Goal: Information Seeking & Learning: Learn about a topic

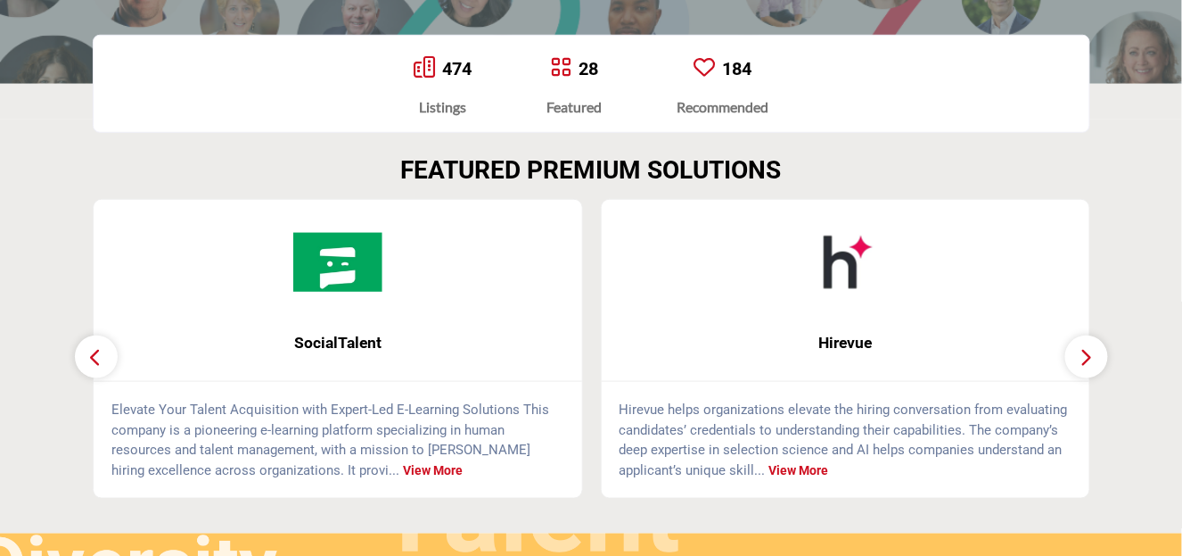
scroll to position [387, 0]
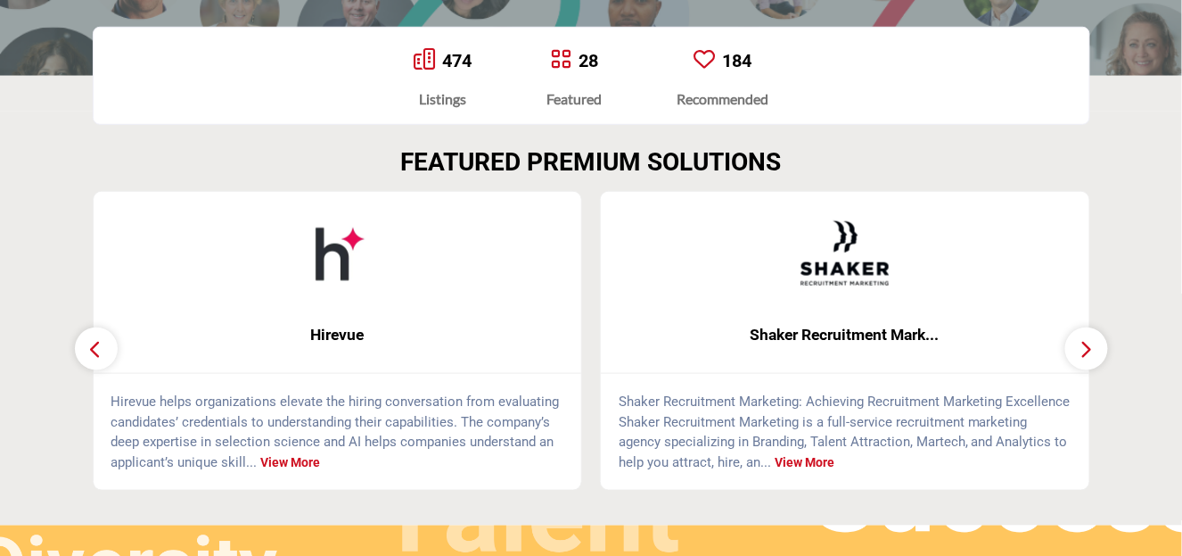
click at [1083, 344] on icon "button" at bounding box center [1087, 349] width 14 height 22
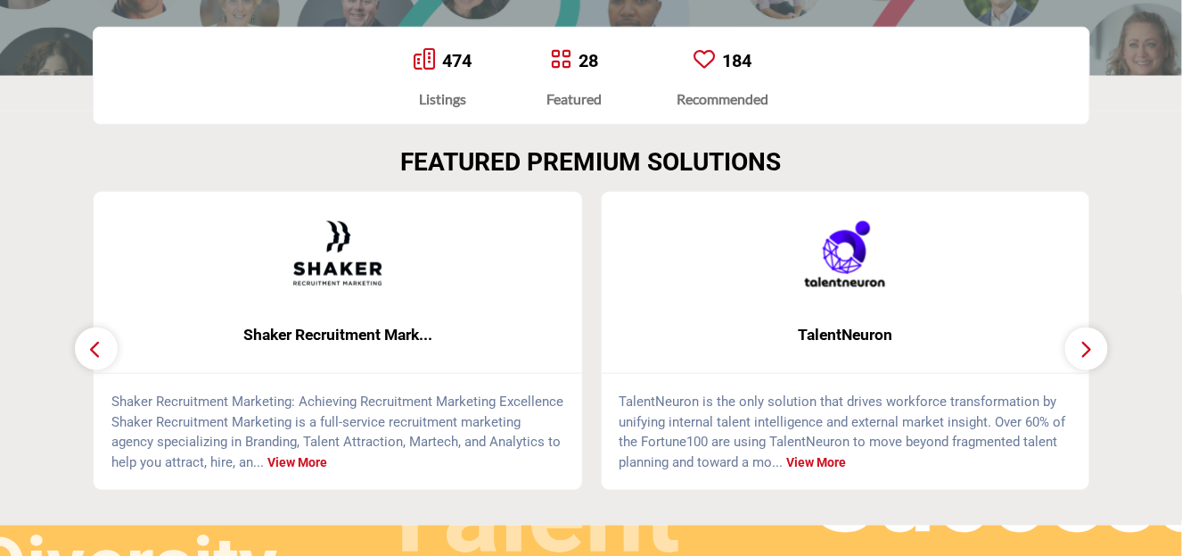
click at [1083, 344] on icon "button" at bounding box center [1087, 349] width 14 height 22
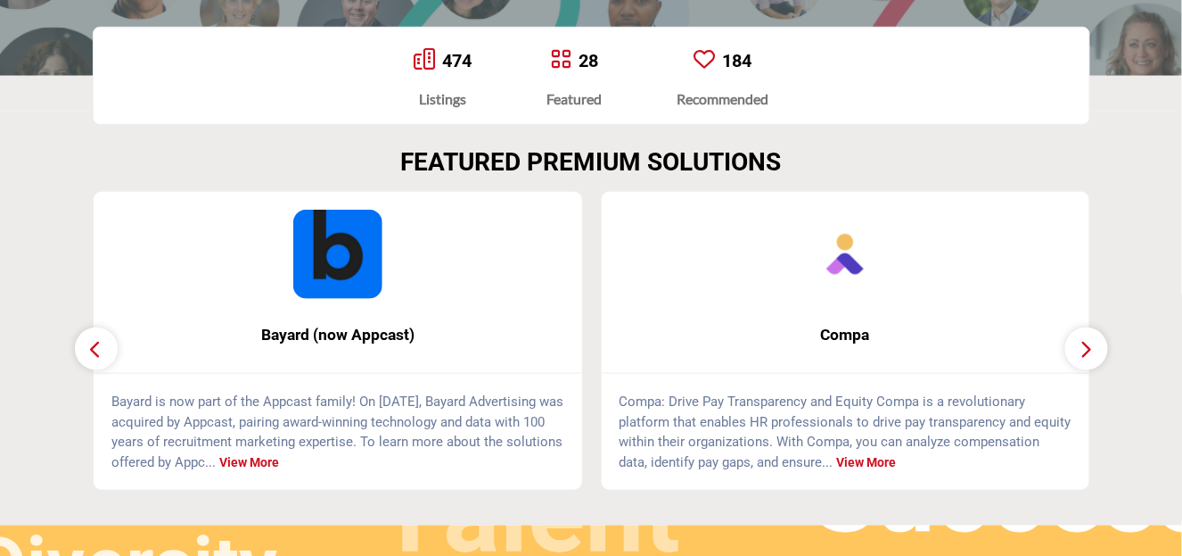
click at [1083, 344] on icon "button" at bounding box center [1087, 349] width 14 height 22
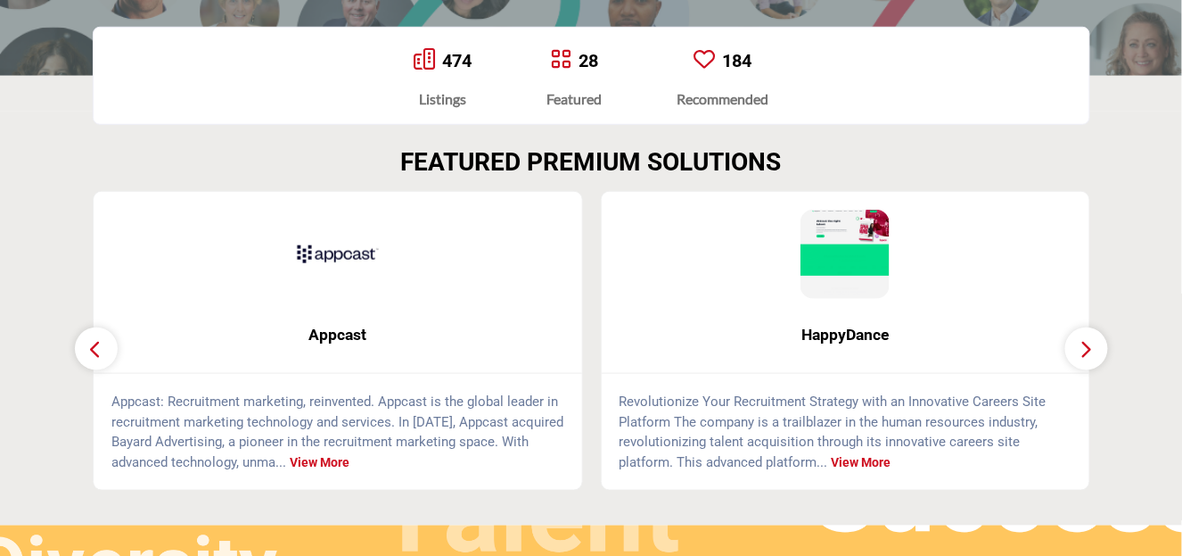
click at [1083, 344] on icon "button" at bounding box center [1087, 349] width 14 height 22
click at [1088, 345] on icon "button" at bounding box center [1087, 349] width 14 height 22
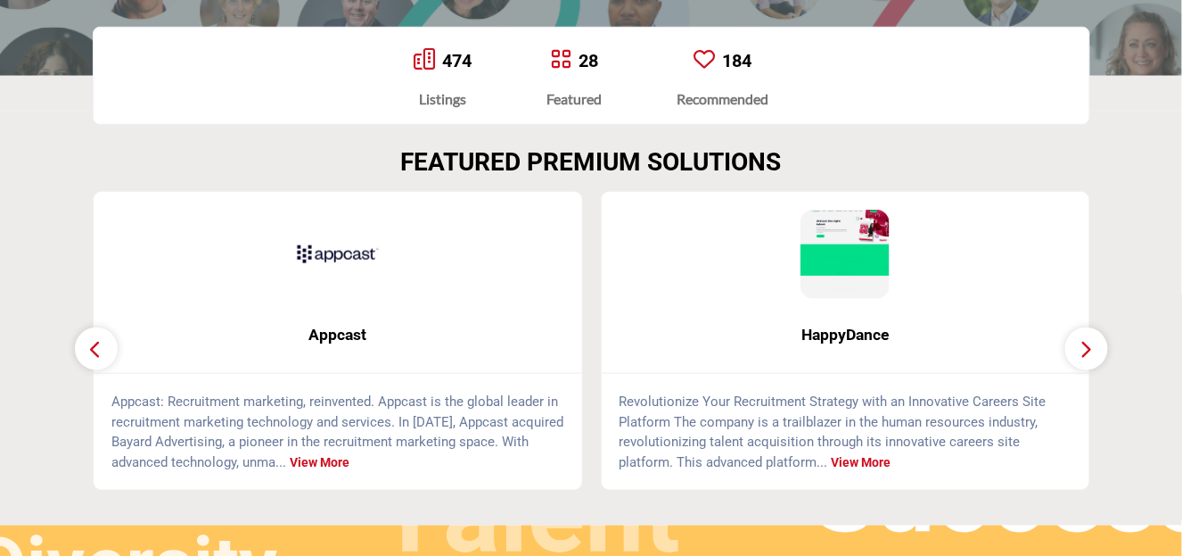
click at [1088, 345] on icon "button" at bounding box center [1087, 349] width 14 height 22
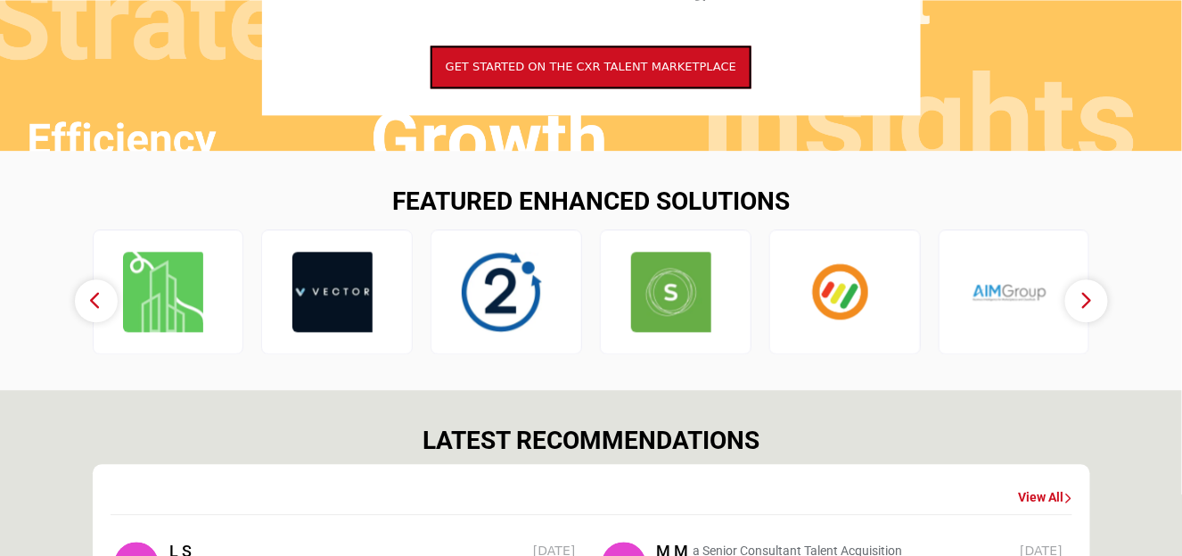
scroll to position [1102, 0]
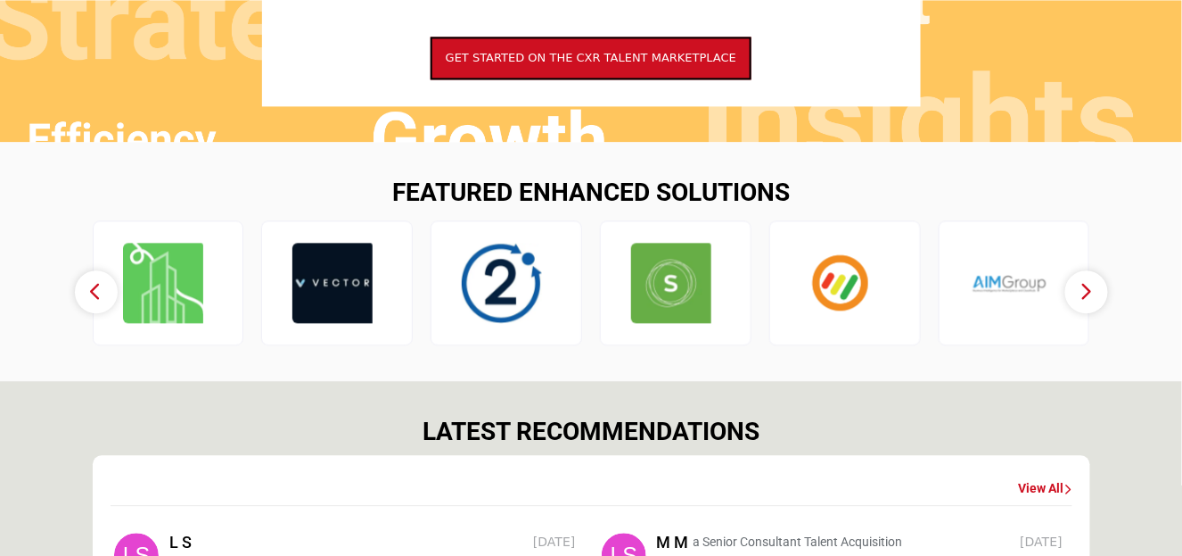
click at [1088, 292] on icon "button" at bounding box center [1087, 291] width 14 height 22
click at [1084, 287] on icon "button" at bounding box center [1087, 291] width 14 height 22
click at [1086, 291] on icon "button" at bounding box center [1087, 291] width 14 height 22
click at [103, 291] on button "button" at bounding box center [96, 291] width 43 height 43
click at [96, 289] on icon "button" at bounding box center [96, 291] width 14 height 22
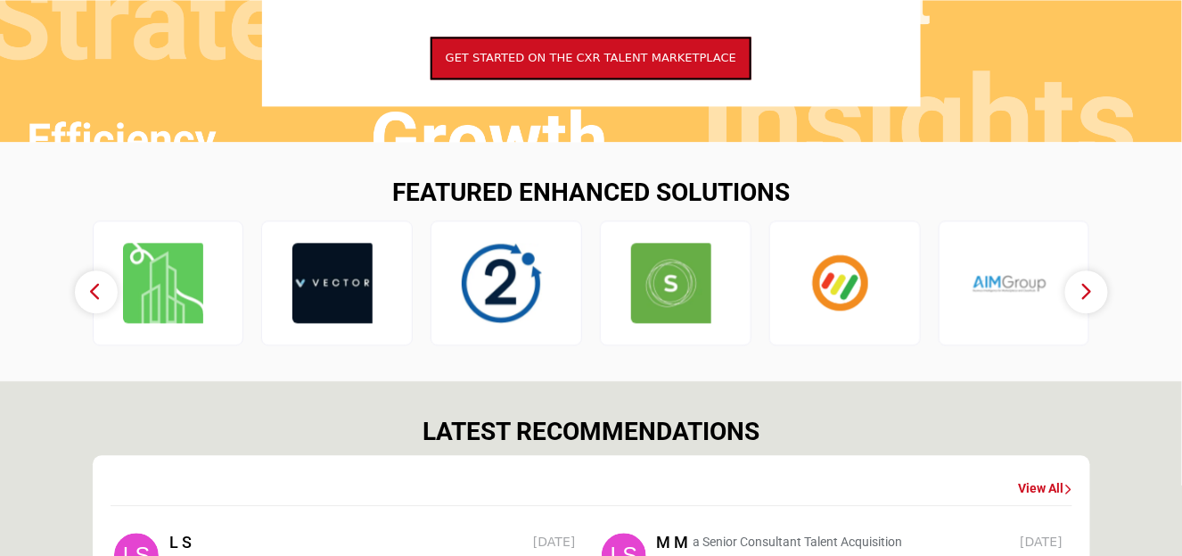
click at [96, 289] on icon "button" at bounding box center [96, 291] width 14 height 22
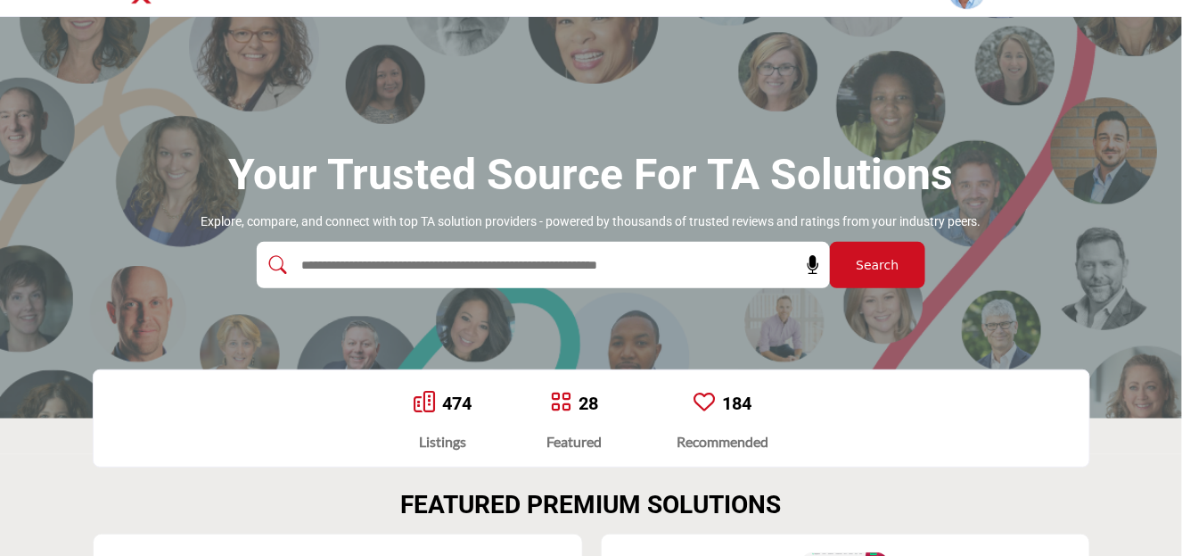
scroll to position [19, 0]
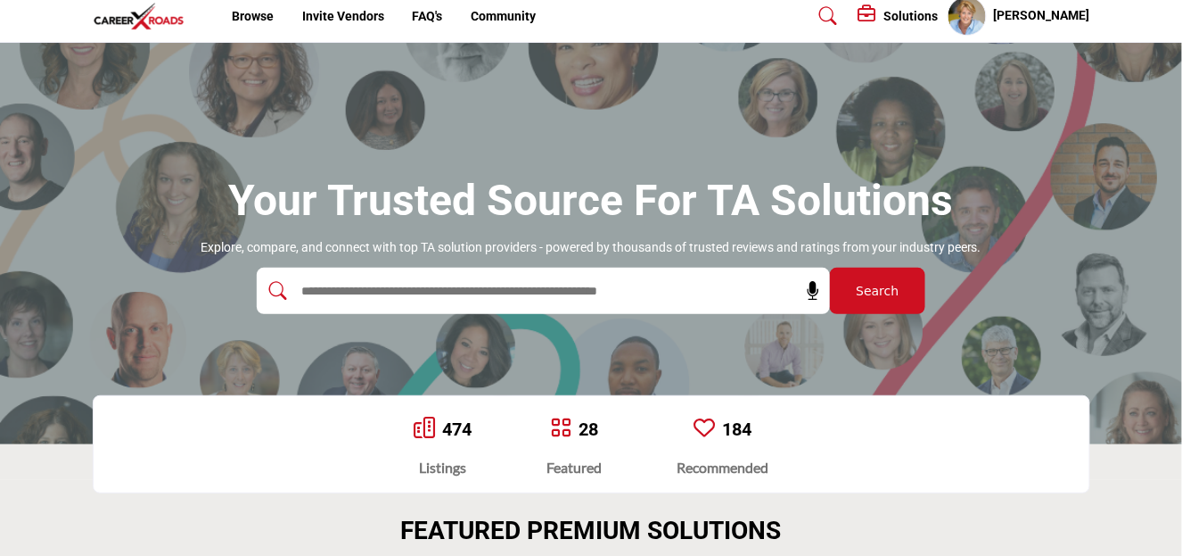
click at [300, 297] on input "text" at bounding box center [504, 290] width 425 height 27
type input "**********"
click at [830, 268] on button "Search" at bounding box center [877, 291] width 95 height 46
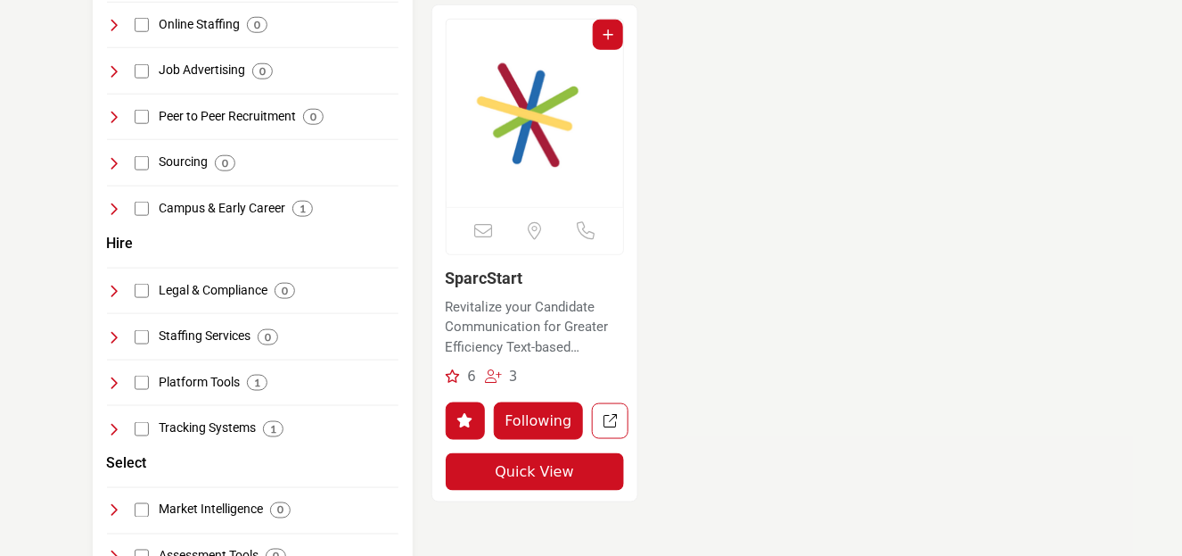
scroll to position [449, 0]
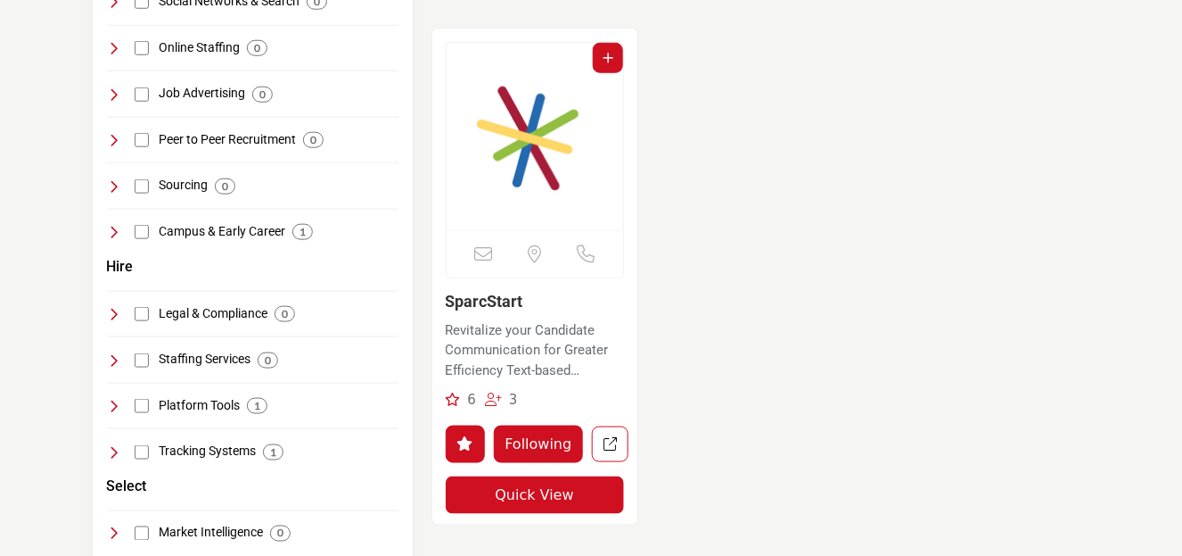
click at [487, 296] on link "SparcStart" at bounding box center [485, 301] width 78 height 19
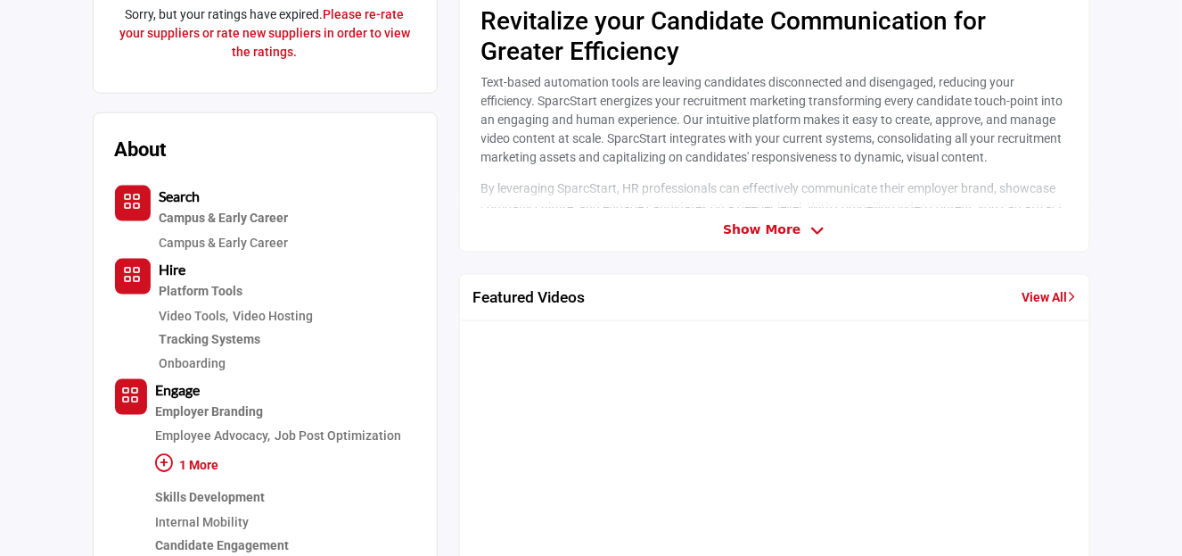
scroll to position [458, 0]
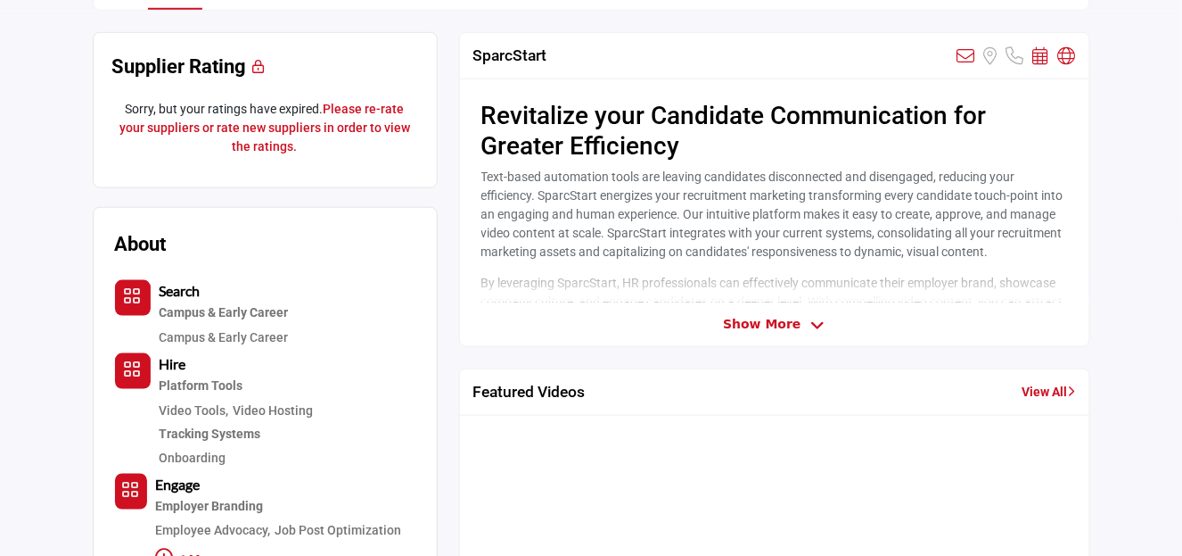
click at [813, 317] on icon at bounding box center [818, 325] width 14 height 16
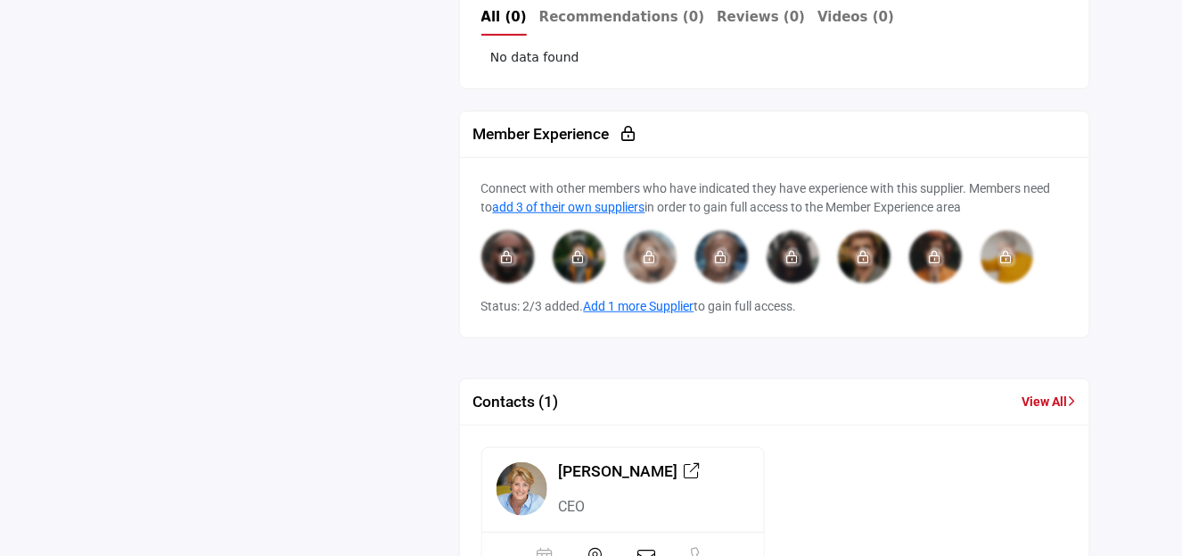
scroll to position [2169, 0]
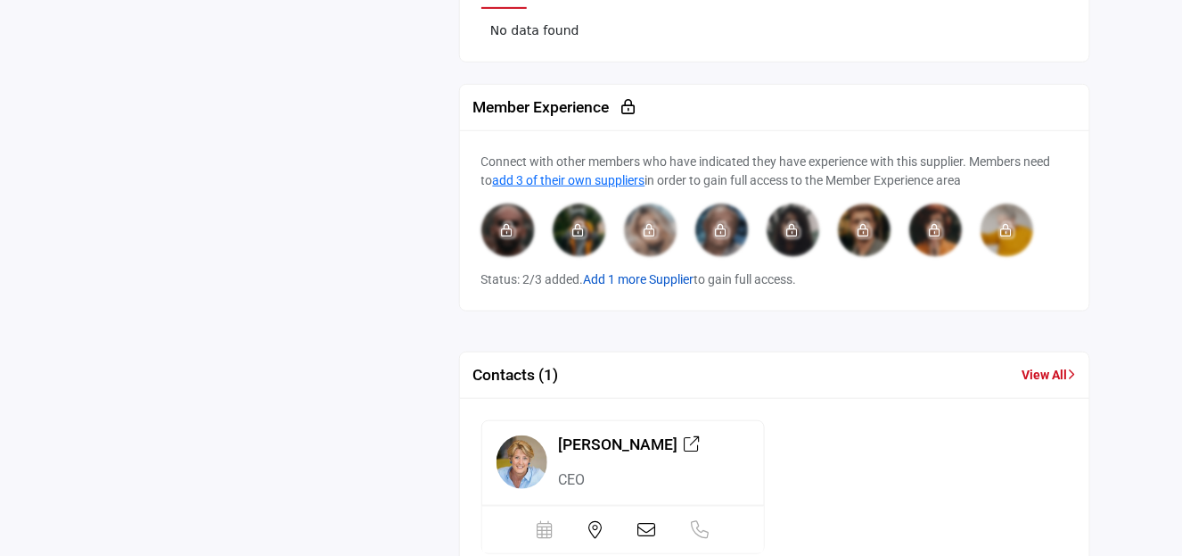
click at [639, 272] on link "Add 1 more Supplier" at bounding box center [639, 279] width 111 height 14
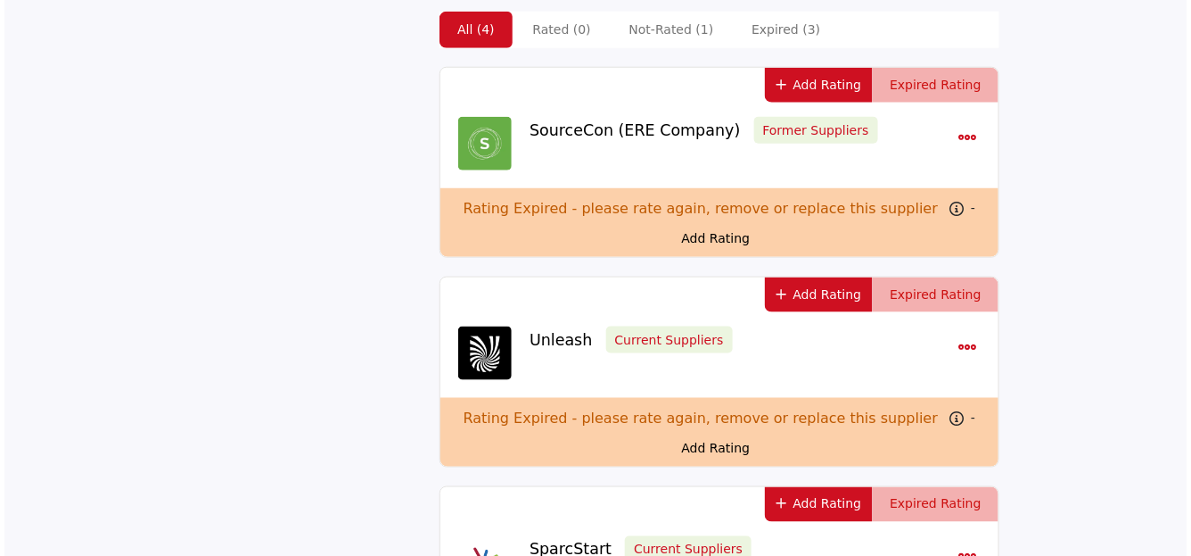
scroll to position [507, 0]
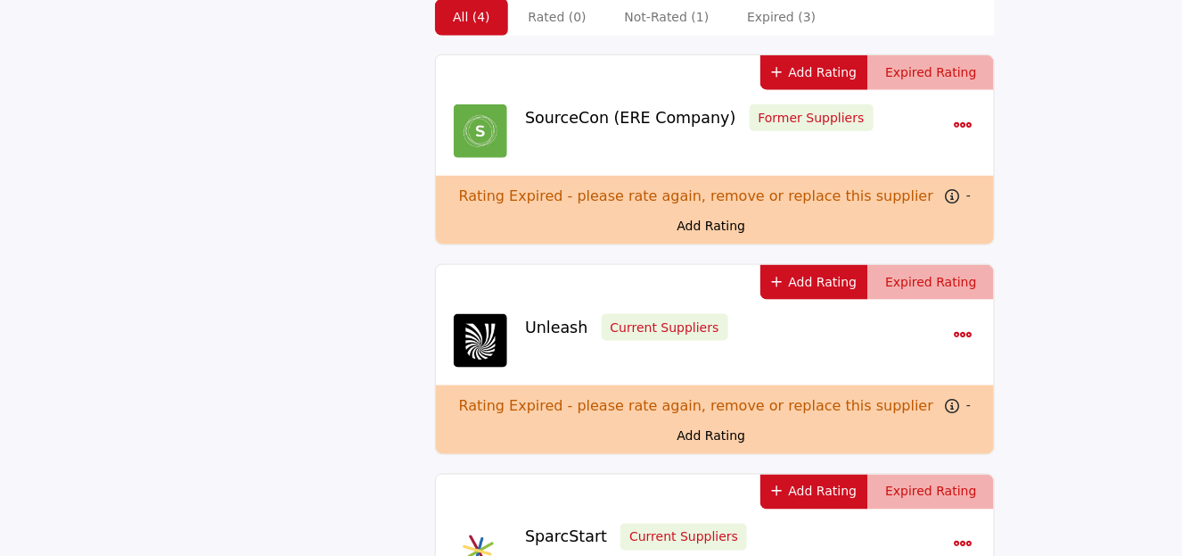
click at [847, 55] on button "Add Rating" at bounding box center [815, 72] width 109 height 35
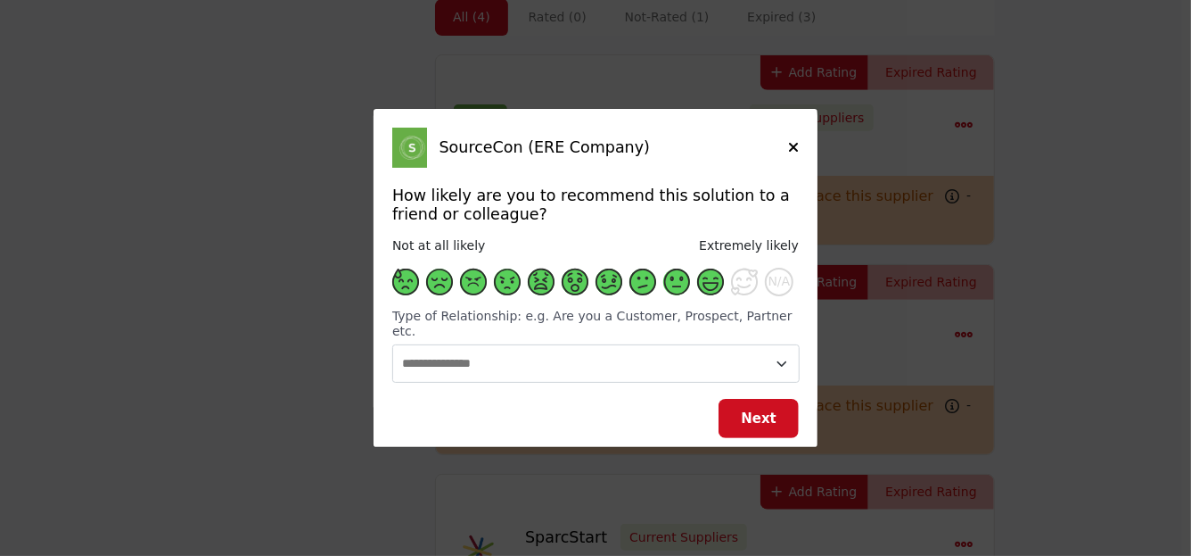
click at [698, 286] on span "Supplier Rating and Recommendation Modal for SourceCon (ERE Company)" at bounding box center [710, 281] width 27 height 27
click at [753, 412] on span "Next" at bounding box center [759, 418] width 36 height 16
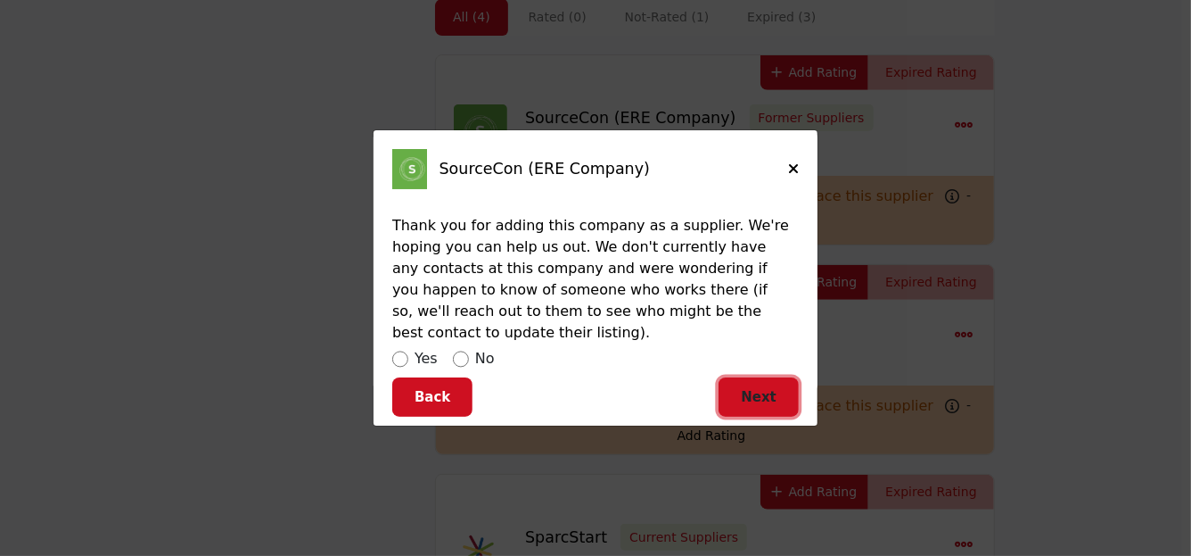
click at [759, 389] on span "Next" at bounding box center [759, 397] width 36 height 16
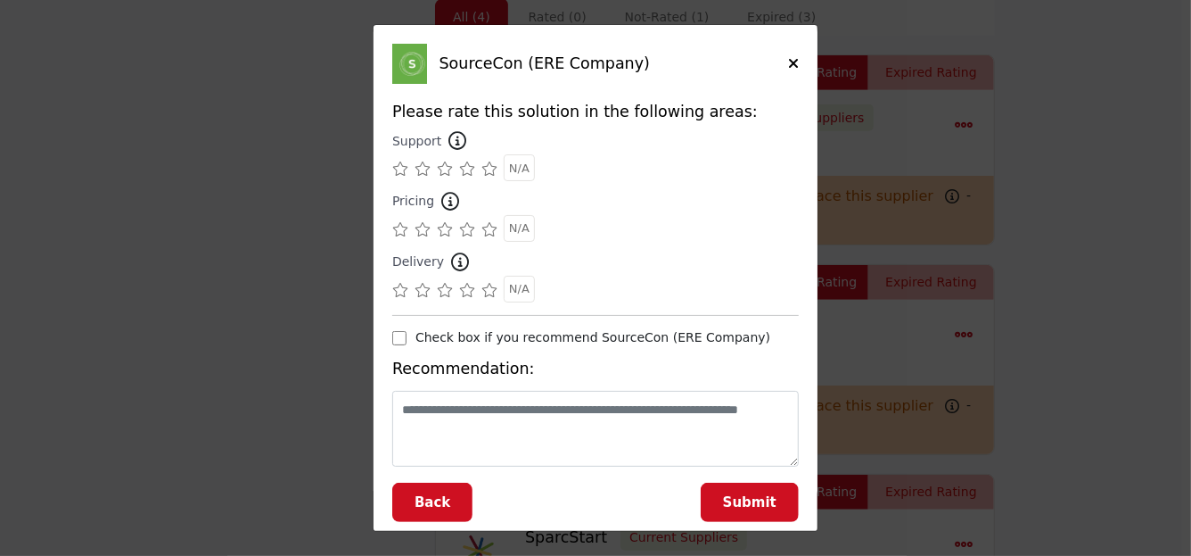
click at [489, 168] on icon "Supplier Rating and Recommendation Modal for SourceCon (ERE Company)" at bounding box center [490, 168] width 16 height 14
click at [446, 232] on icon "Supplier Rating and Recommendation Modal for SourceCon (ERE Company)" at bounding box center [445, 229] width 16 height 14
click at [470, 290] on icon "Supplier Rating and Recommendation Modal for SourceCon (ERE Company)" at bounding box center [467, 290] width 16 height 14
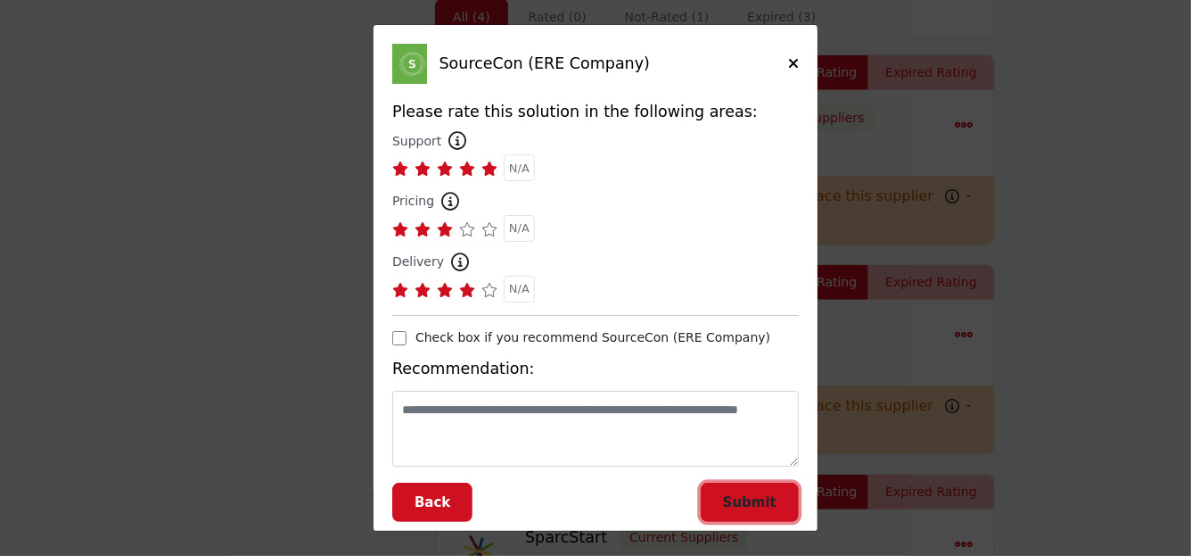
click at [750, 499] on span "Submit" at bounding box center [750, 502] width 54 height 16
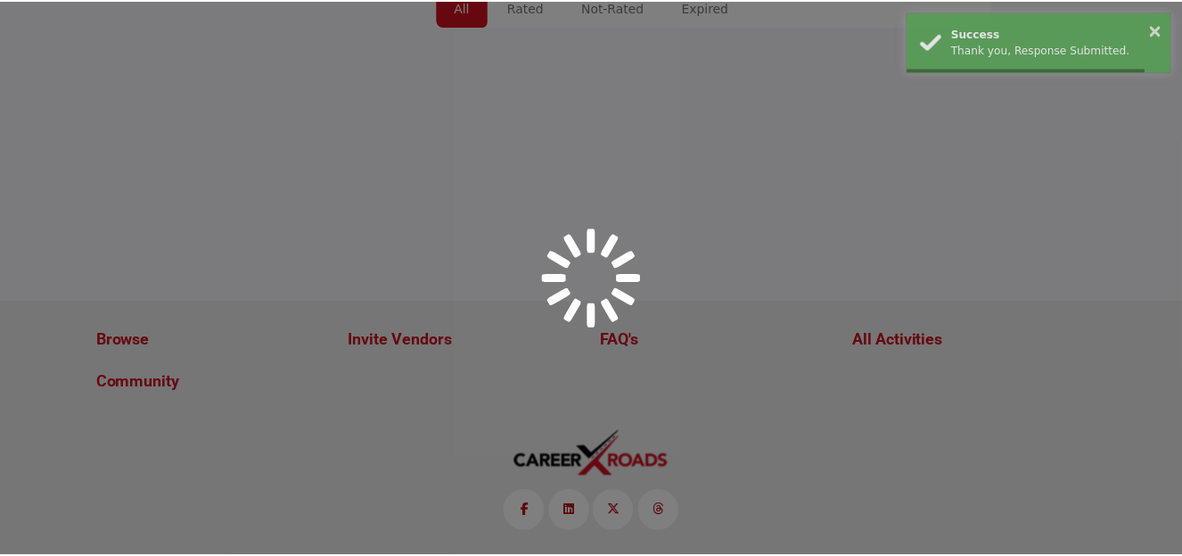
scroll to position [316, 0]
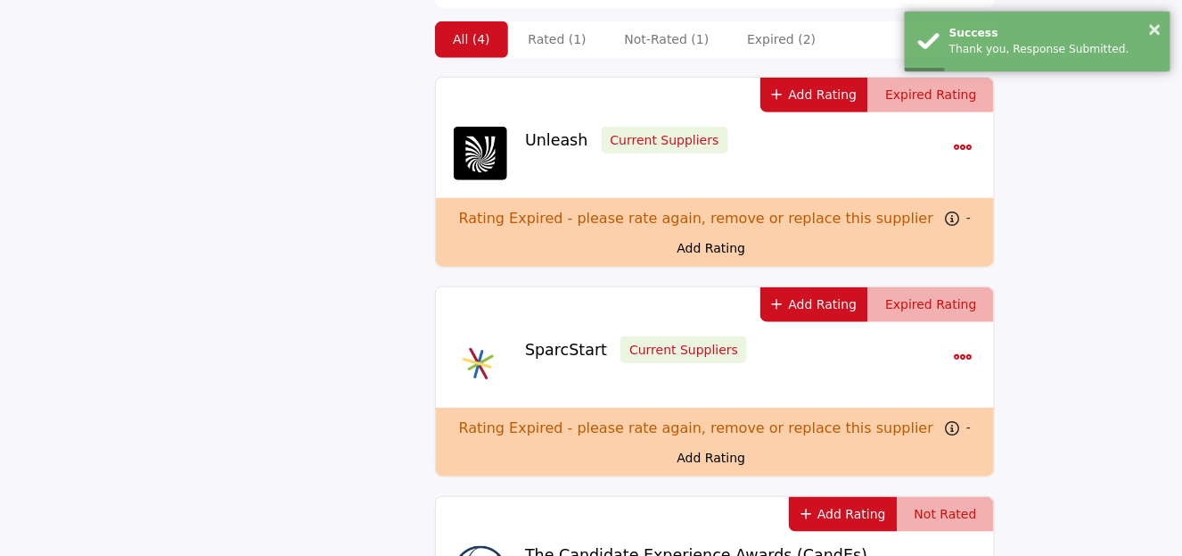
click at [817, 78] on button "Add Rating" at bounding box center [815, 95] width 109 height 35
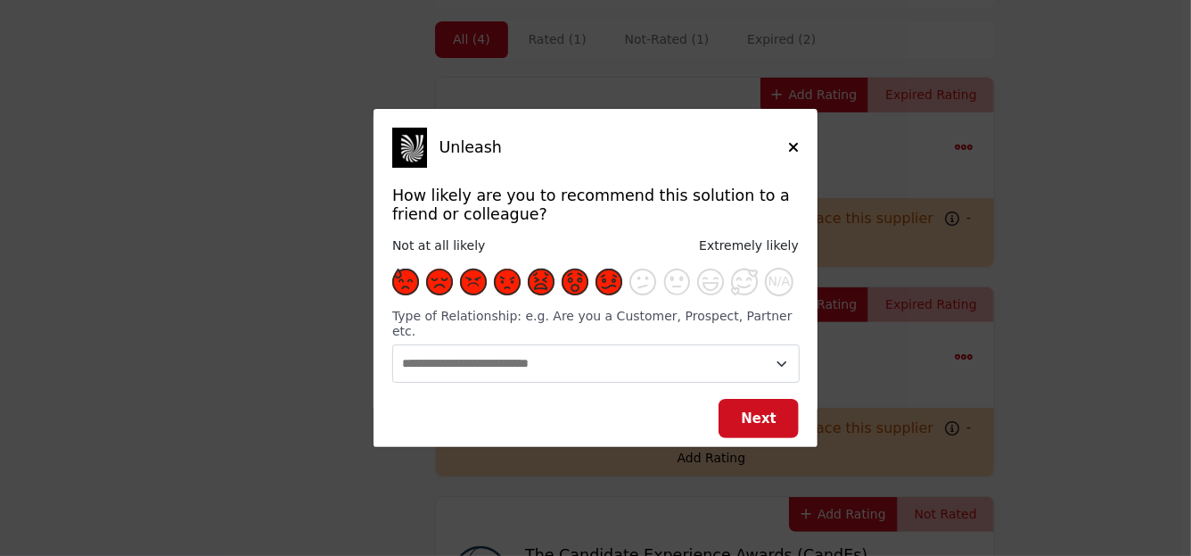
click at [612, 294] on span "Supplier Rating and Recommendation Modal for Unleash" at bounding box center [609, 281] width 27 height 27
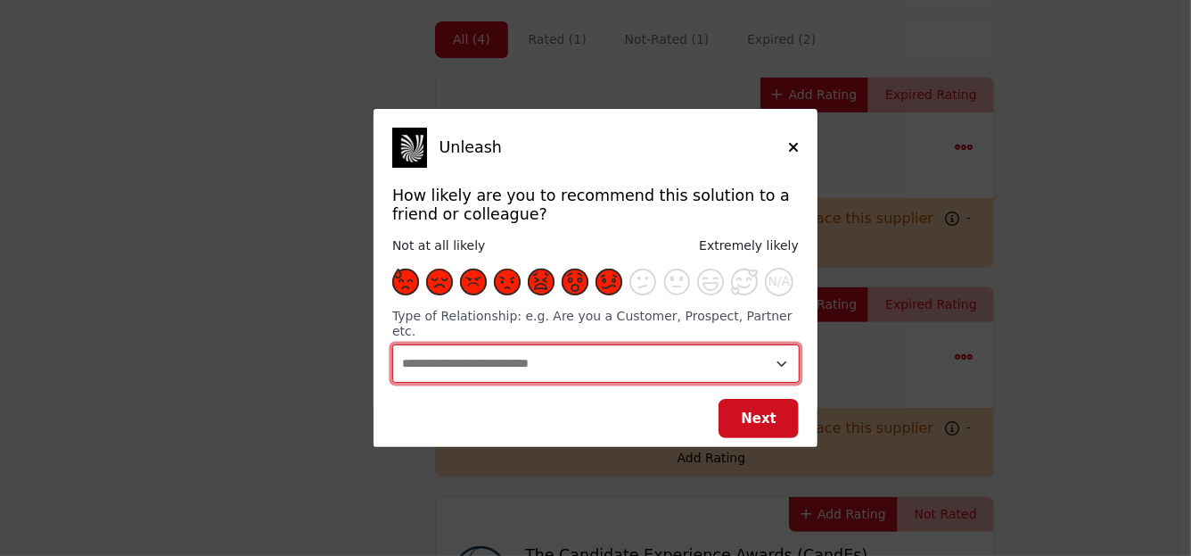
click at [782, 358] on select "**********" at bounding box center [596, 362] width 408 height 37
click at [392, 344] on select "**********" at bounding box center [596, 362] width 408 height 37
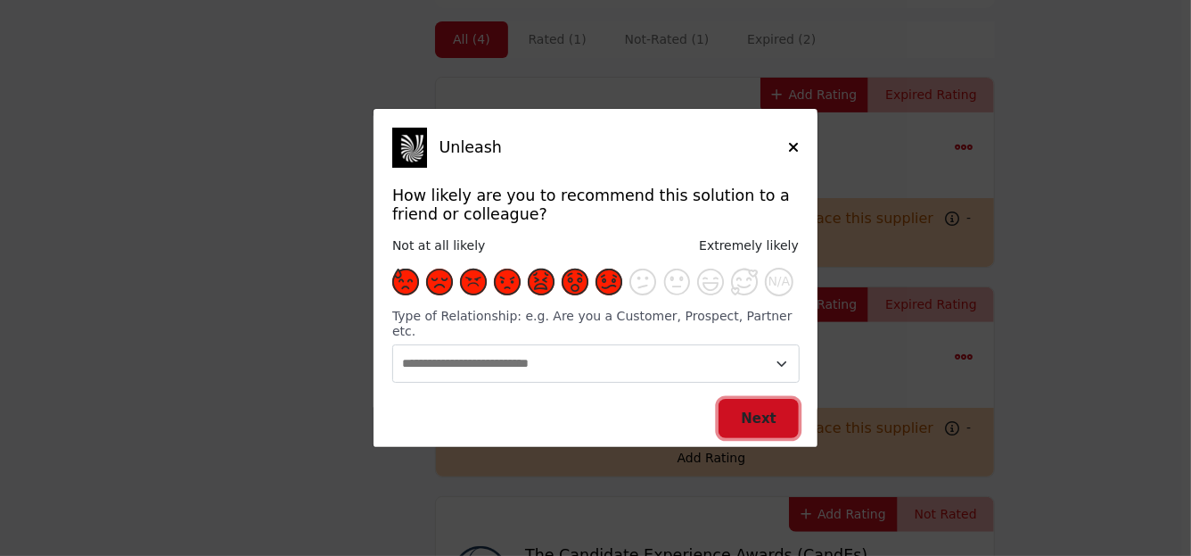
click at [770, 419] on button "Next" at bounding box center [759, 419] width 80 height 40
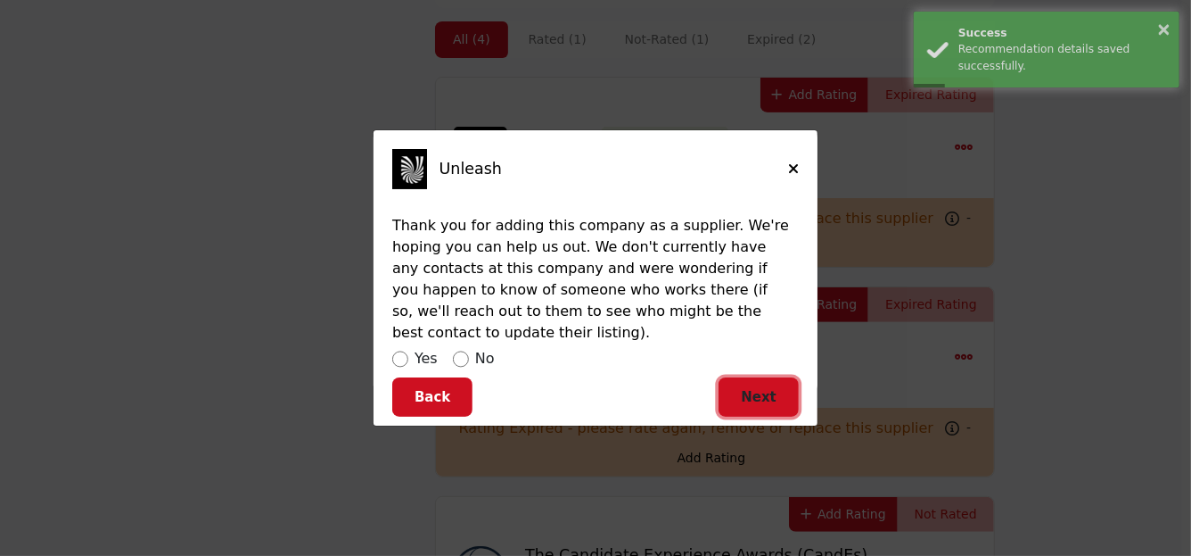
click at [758, 389] on span "Next" at bounding box center [759, 397] width 36 height 16
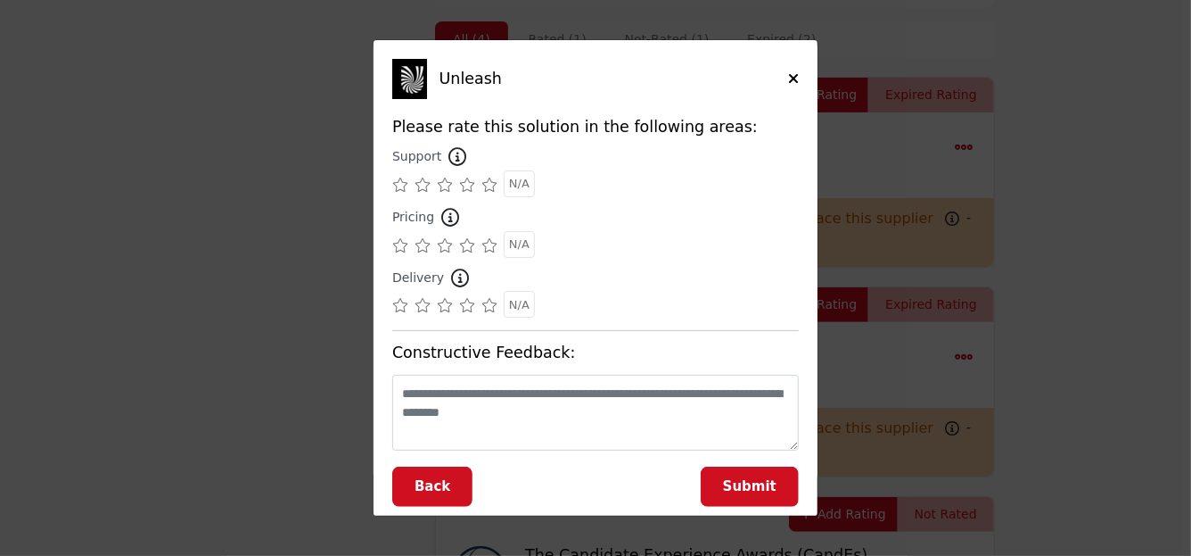
click at [466, 184] on icon "Supplier Rating and Recommendation Modal for Unleash" at bounding box center [467, 184] width 16 height 14
click at [422, 250] on icon "Supplier Rating and Recommendation Modal for Unleash" at bounding box center [423, 245] width 16 height 14
click at [466, 309] on icon "Supplier Rating and Recommendation Modal for Unleash" at bounding box center [467, 305] width 16 height 14
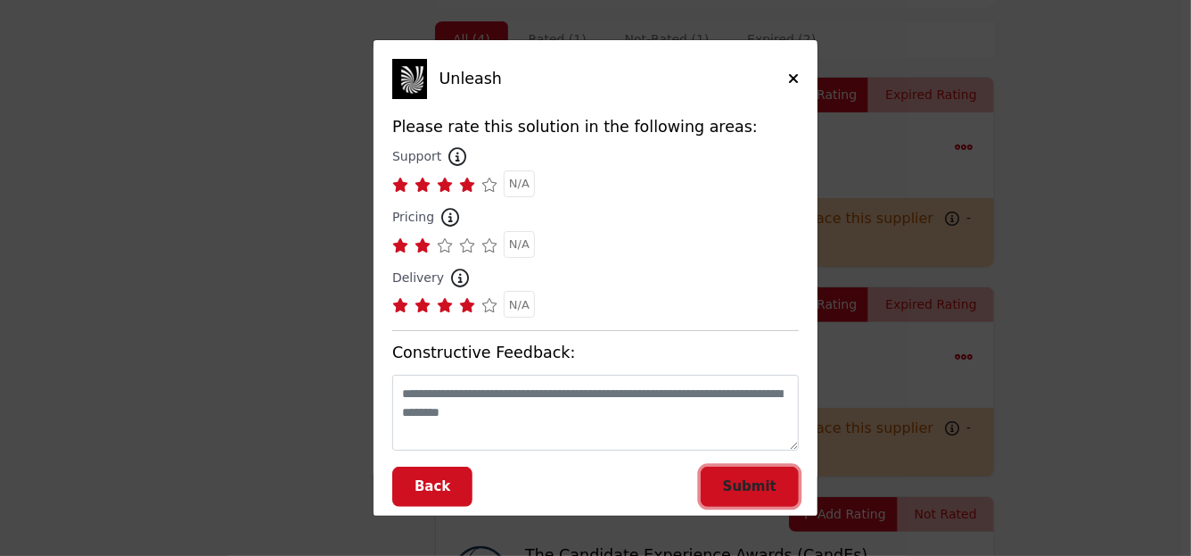
click at [754, 489] on span "Submit" at bounding box center [750, 486] width 54 height 16
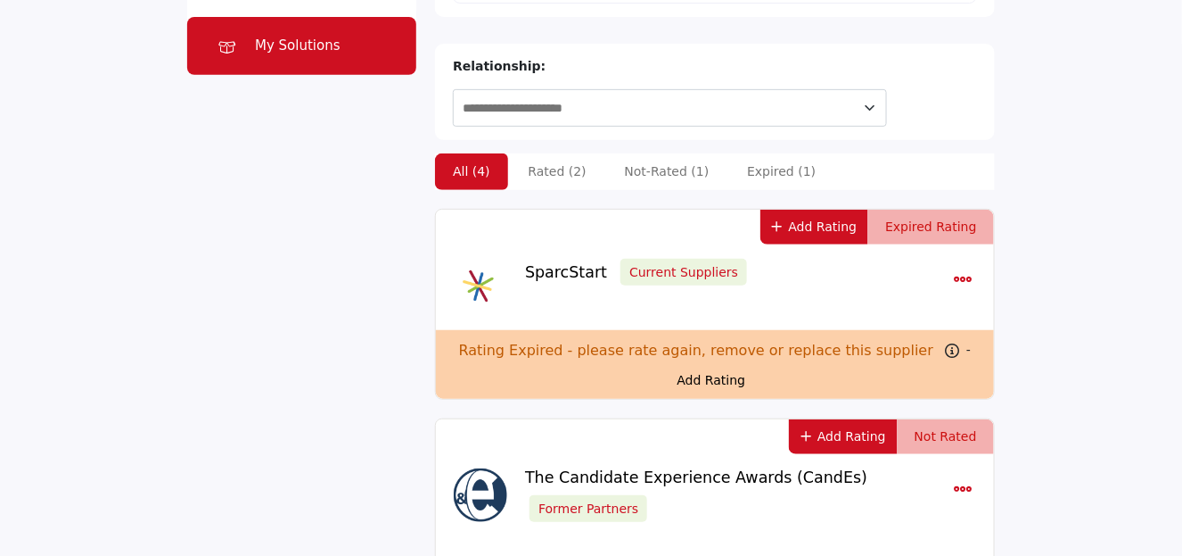
scroll to position [214, 0]
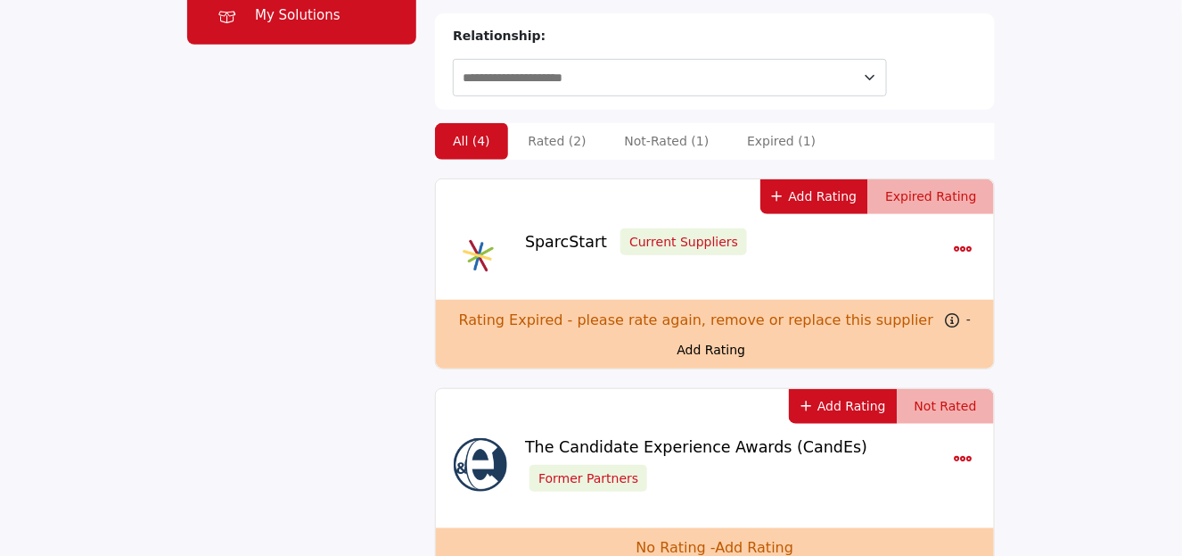
click at [842, 179] on button "Add Rating" at bounding box center [815, 196] width 109 height 35
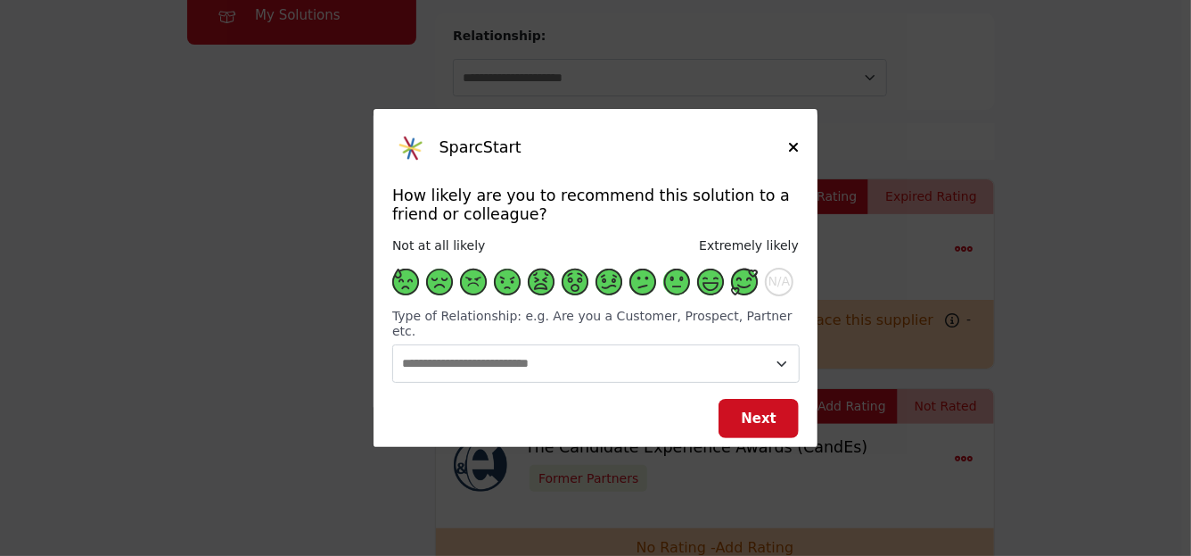
click at [745, 290] on span "Supplier Rating and Recommendation Modal for SparcStart" at bounding box center [744, 281] width 27 height 27
click at [760, 410] on span "Next" at bounding box center [759, 418] width 36 height 16
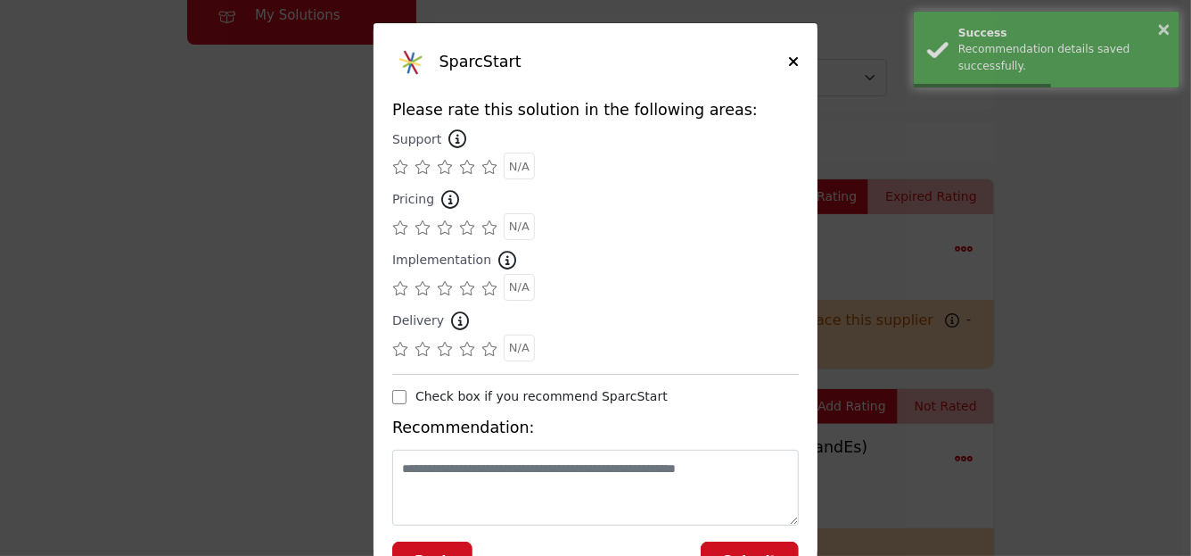
click at [483, 167] on icon "Supplier Rating and Recommendation Modal for SparcStart" at bounding box center [490, 167] width 16 height 14
drag, startPoint x: 482, startPoint y: 226, endPoint x: 483, endPoint y: 248, distance: 22.3
click at [482, 230] on icon "Supplier Rating and Recommendation Modal for SparcStart" at bounding box center [490, 227] width 16 height 14
drag, startPoint x: 488, startPoint y: 284, endPoint x: 489, endPoint y: 317, distance: 32.1
click at [488, 289] on icon "Supplier Rating and Recommendation Modal for SparcStart" at bounding box center [490, 288] width 16 height 14
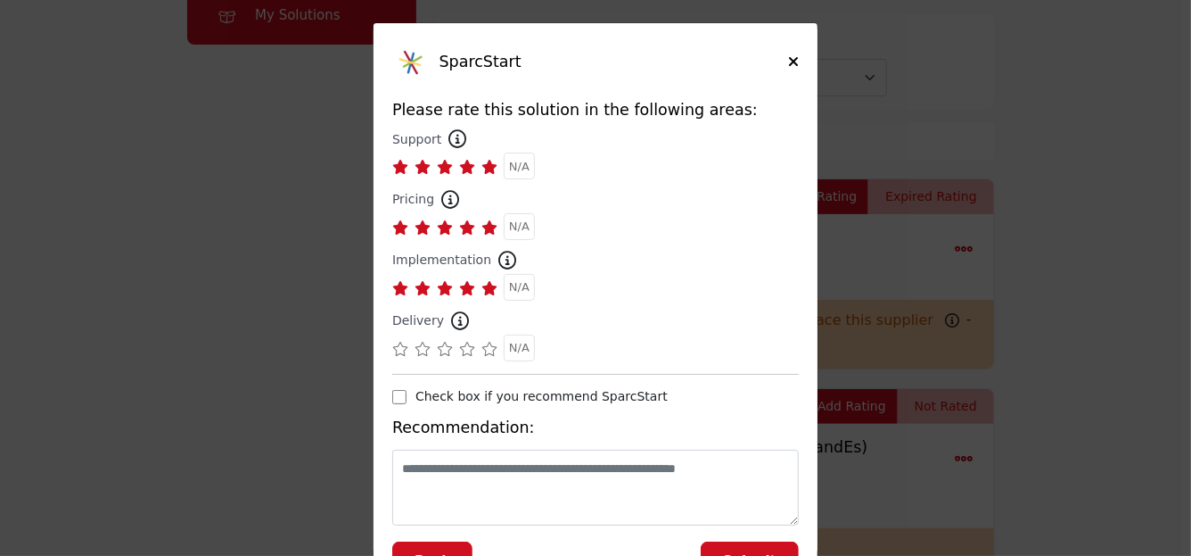
drag, startPoint x: 486, startPoint y: 348, endPoint x: 564, endPoint y: 448, distance: 127.0
click at [486, 351] on icon "Supplier Rating and Recommendation Modal for SparcStart" at bounding box center [490, 349] width 16 height 14
click at [727, 548] on button "Submit" at bounding box center [750, 561] width 98 height 40
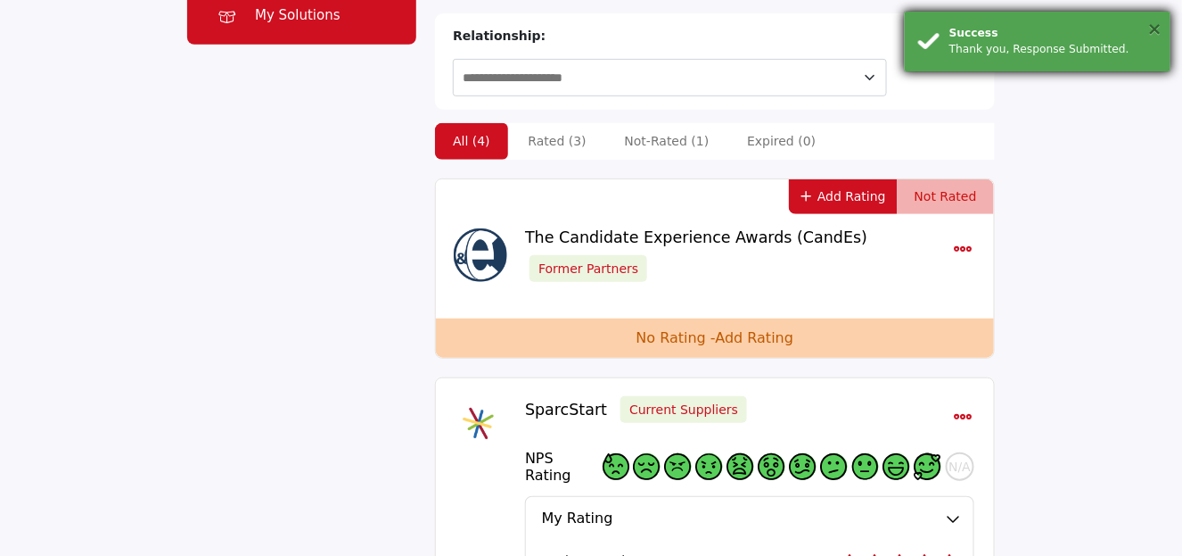
click at [1160, 26] on button "×" at bounding box center [1155, 29] width 15 height 18
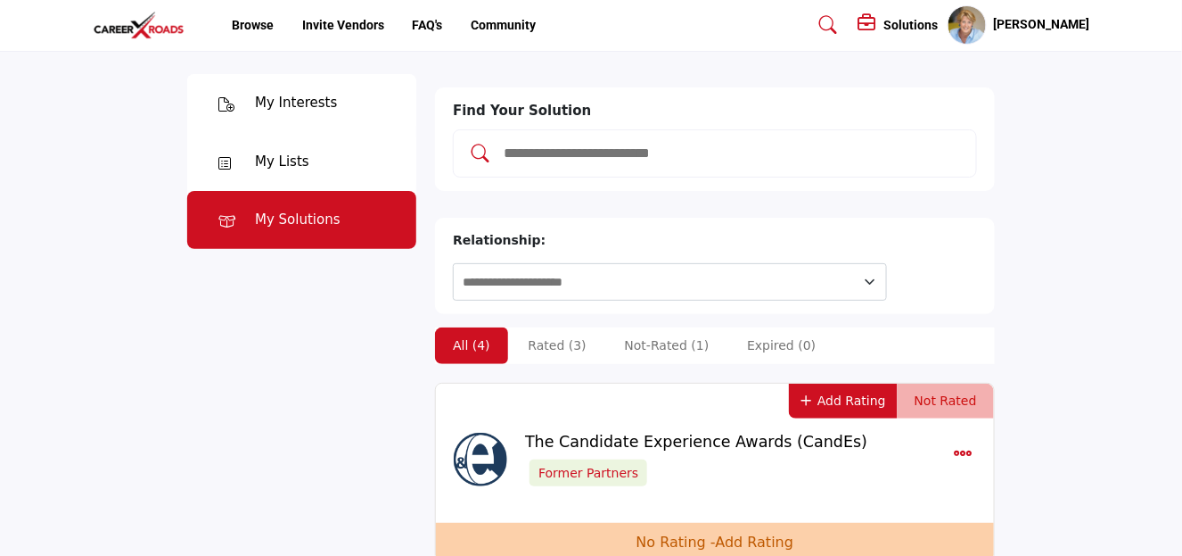
scroll to position [0, 0]
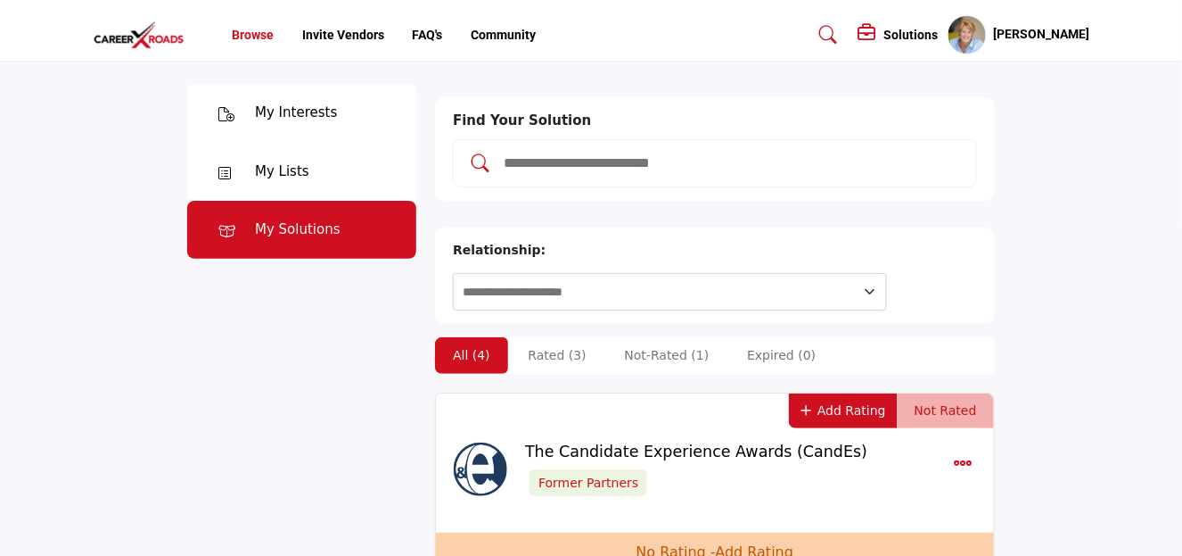
click at [251, 32] on link "Browse" at bounding box center [253, 35] width 42 height 14
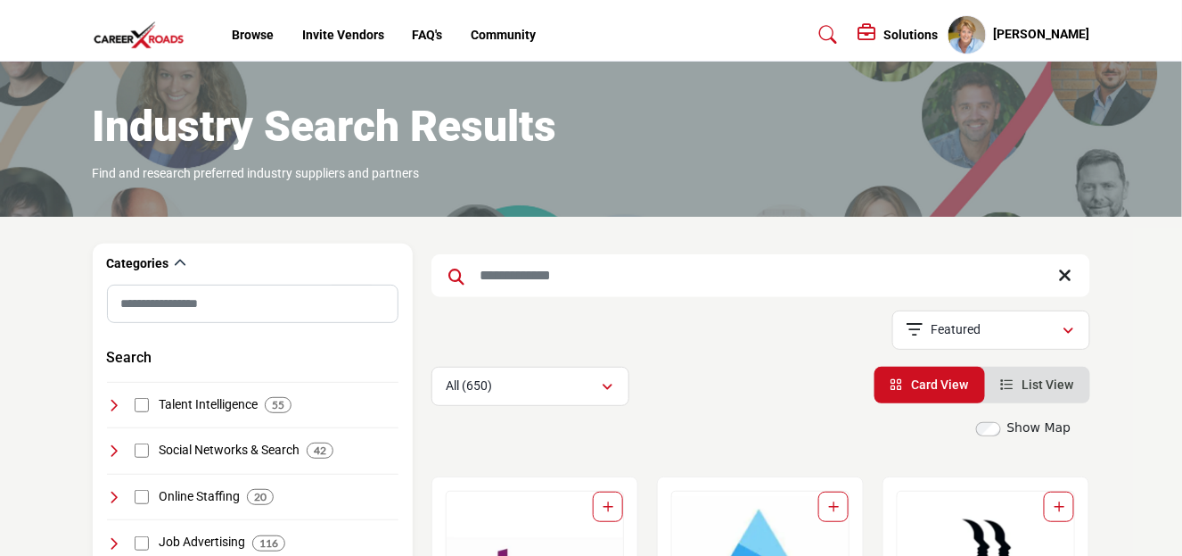
click at [507, 271] on input "Search Keyword" at bounding box center [761, 275] width 659 height 43
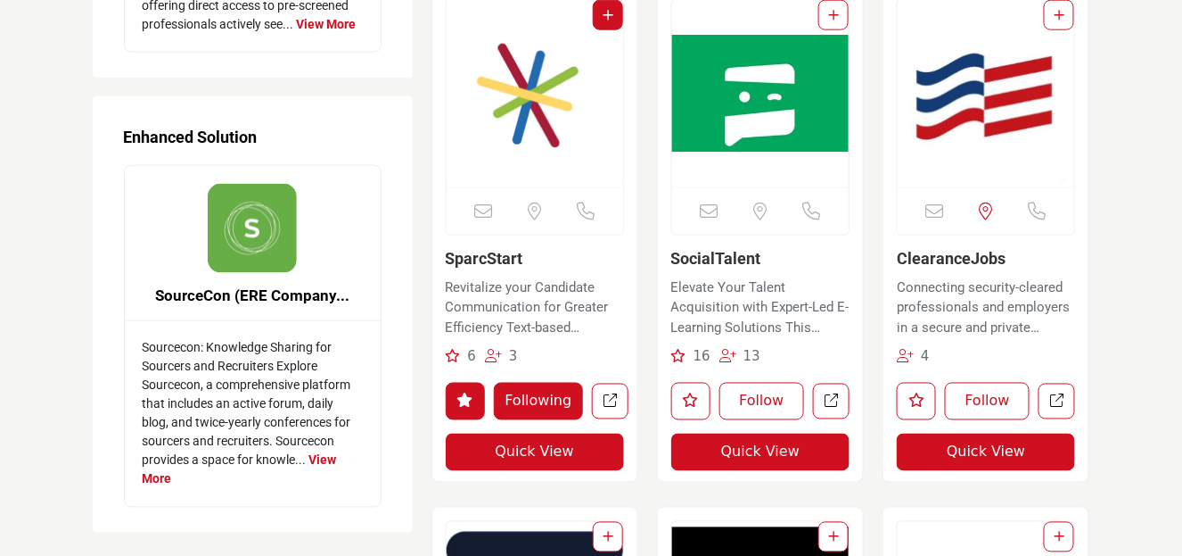
scroll to position [2662, 0]
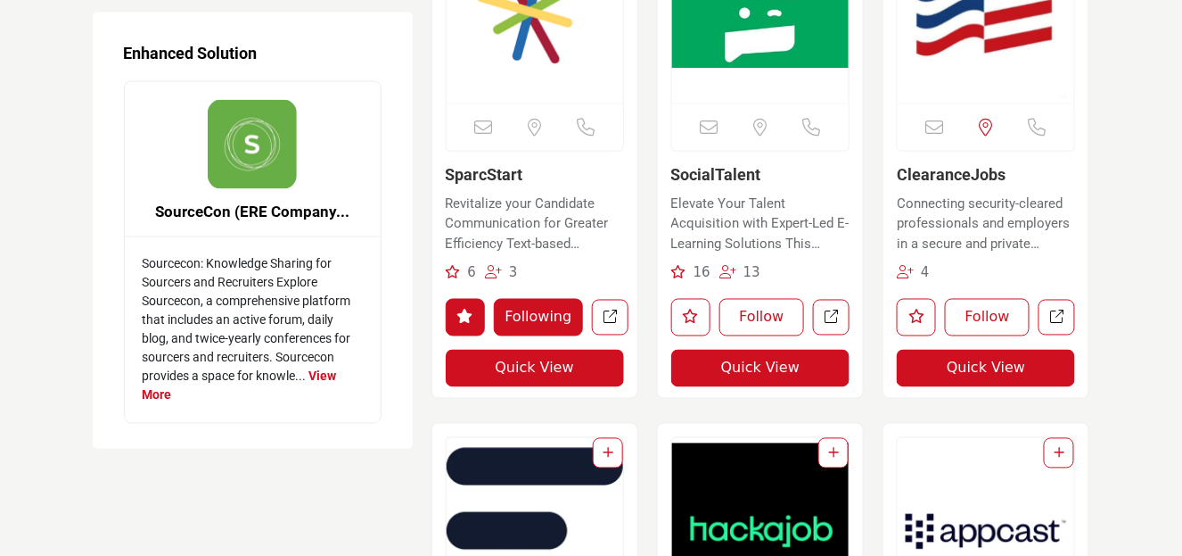
click at [498, 178] on link "SparcStart" at bounding box center [485, 174] width 78 height 19
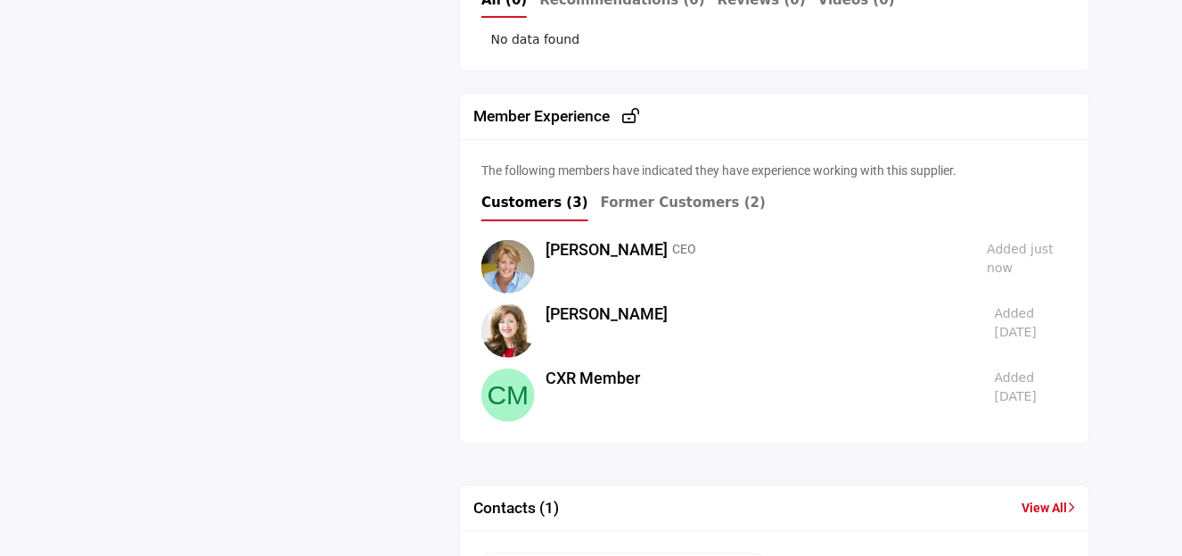
scroll to position [2044, 0]
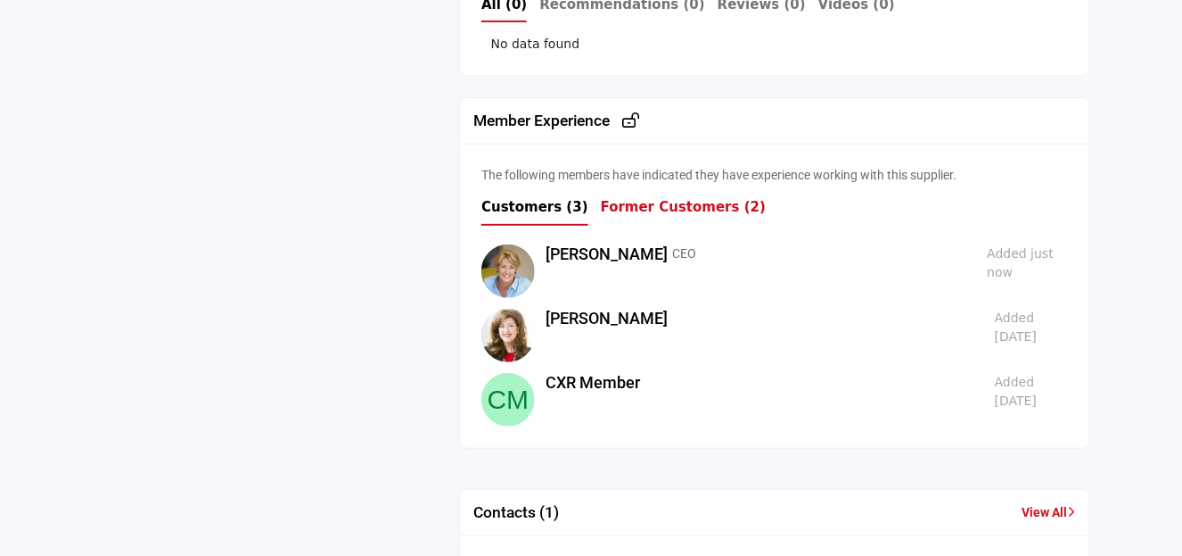
click at [642, 199] on b "Former Customers (2)" at bounding box center [683, 207] width 165 height 16
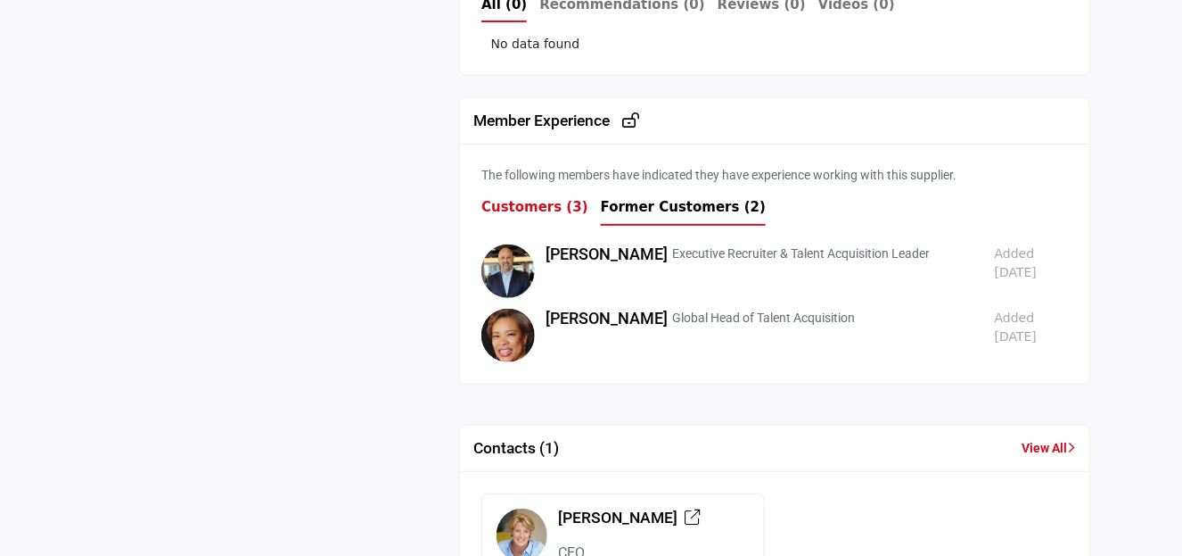
click at [508, 199] on b "Customers (3)" at bounding box center [535, 207] width 107 height 16
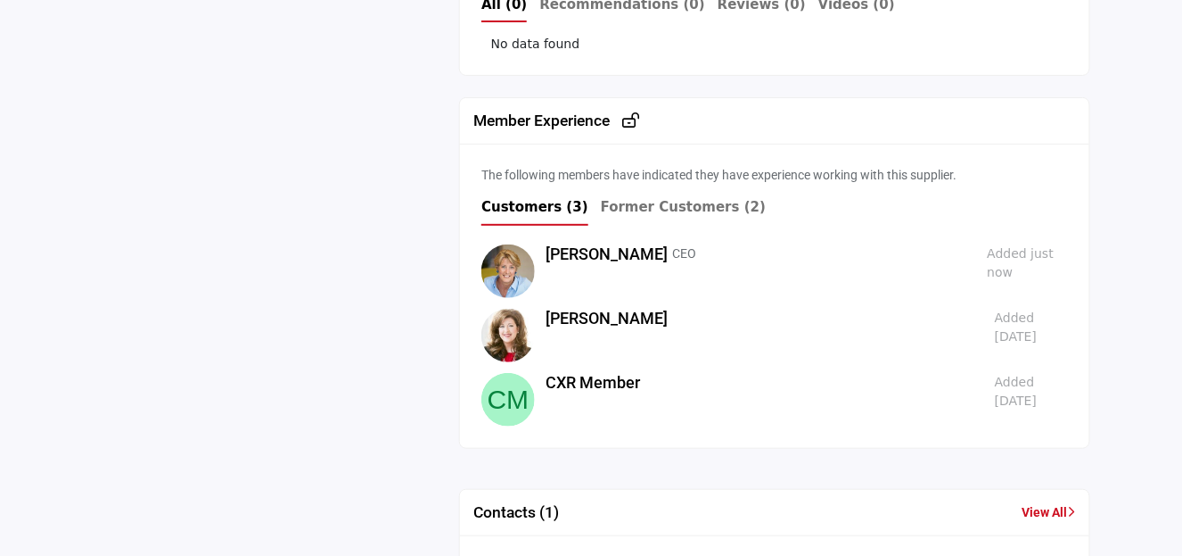
drag, startPoint x: 1182, startPoint y: 397, endPoint x: 1190, endPoint y: 426, distance: 30.5
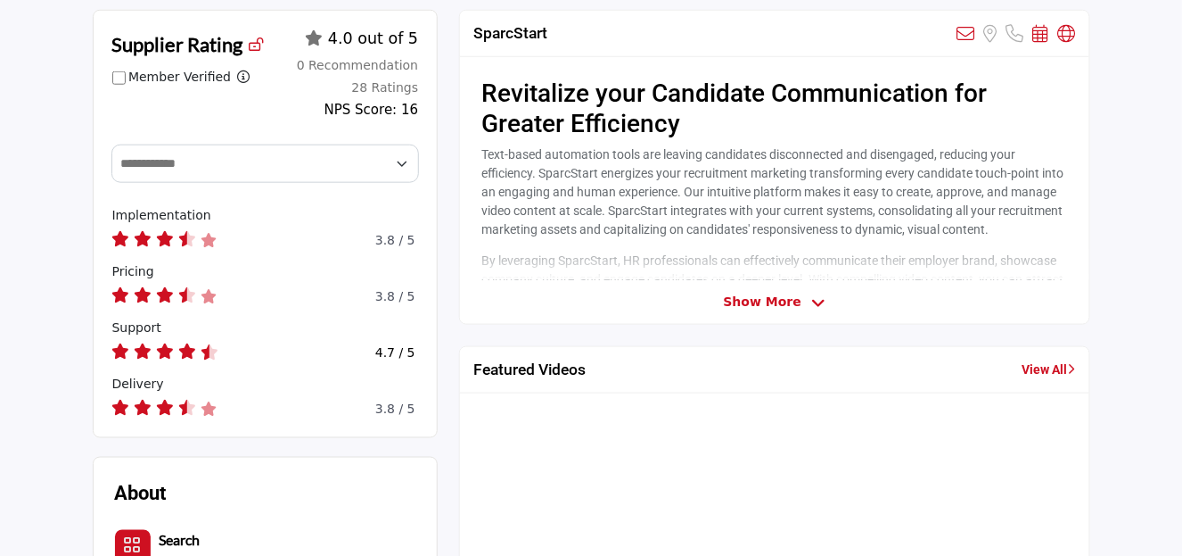
scroll to position [515, 0]
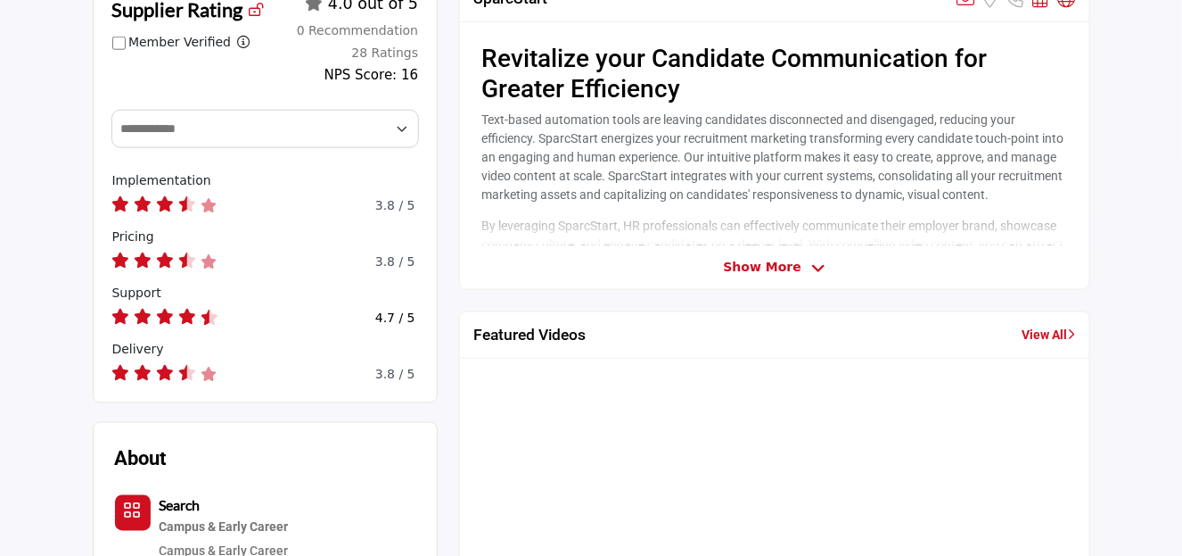
click at [1045, 330] on link "View All" at bounding box center [1050, 334] width 54 height 19
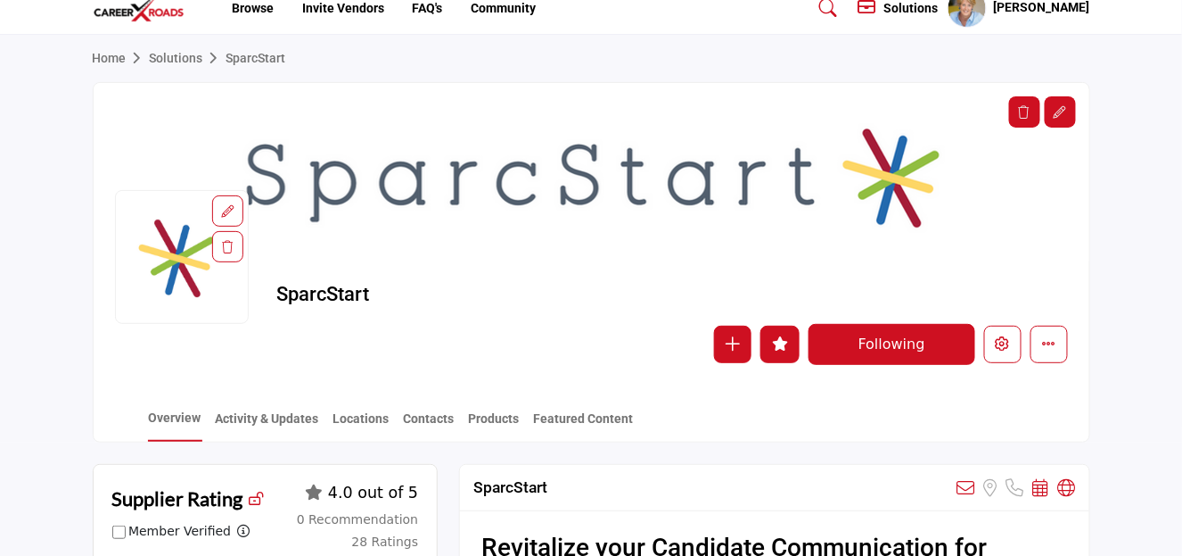
scroll to position [23, 0]
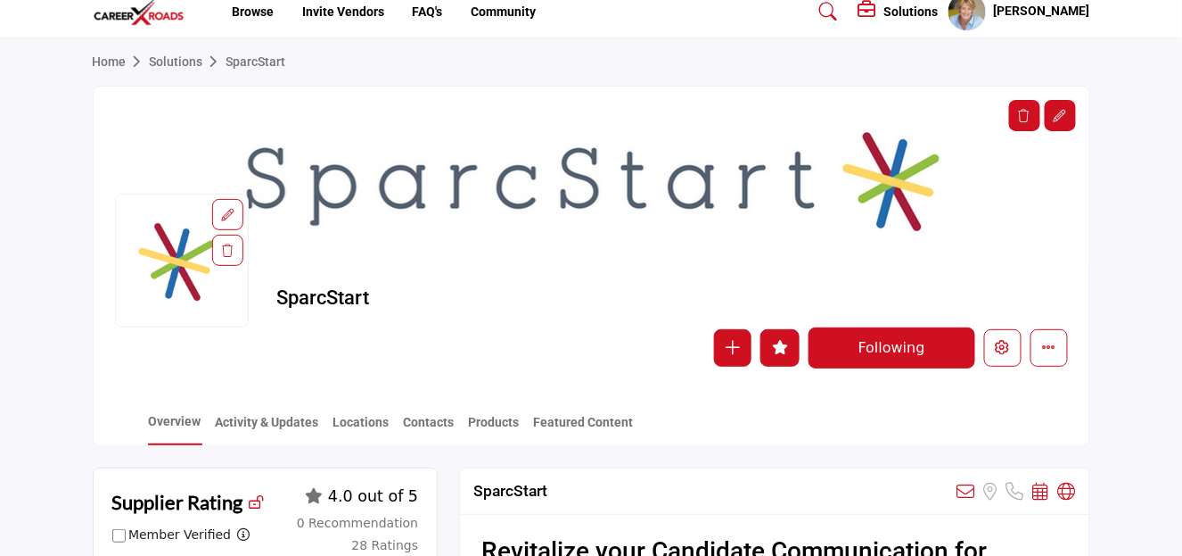
click at [146, 7] on img at bounding box center [144, 11] width 102 height 29
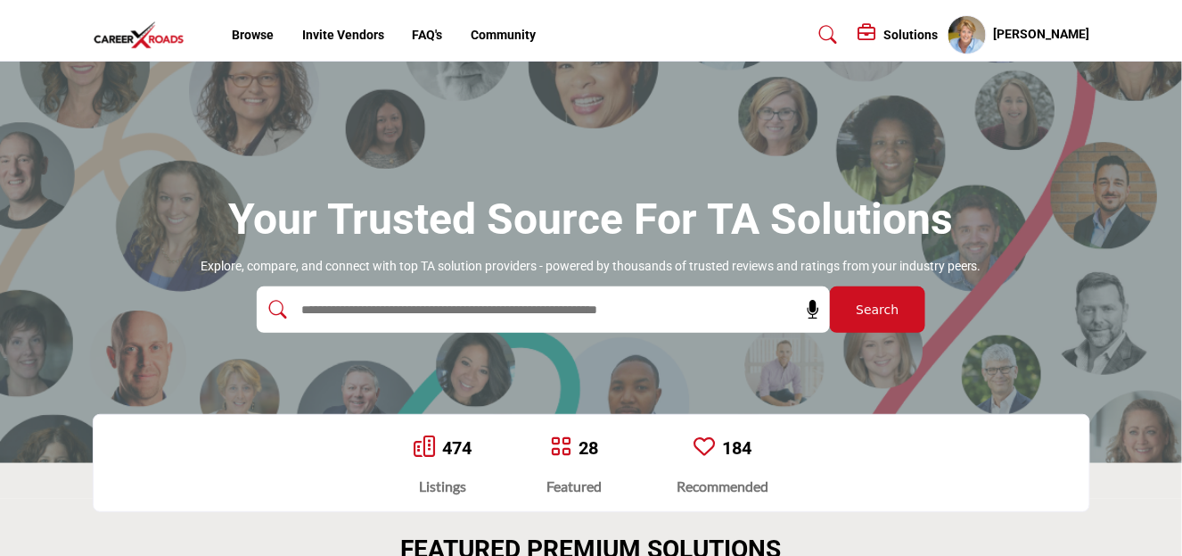
click at [312, 301] on input "text" at bounding box center [504, 309] width 425 height 27
type input "****"
click at [830, 286] on button "Search" at bounding box center [877, 309] width 95 height 46
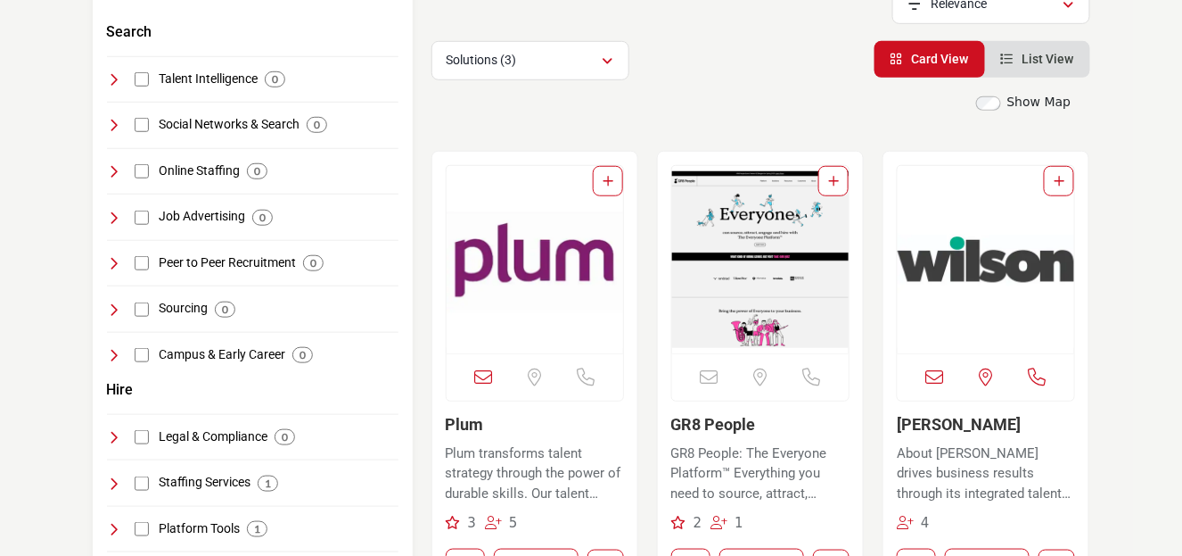
scroll to position [375, 0]
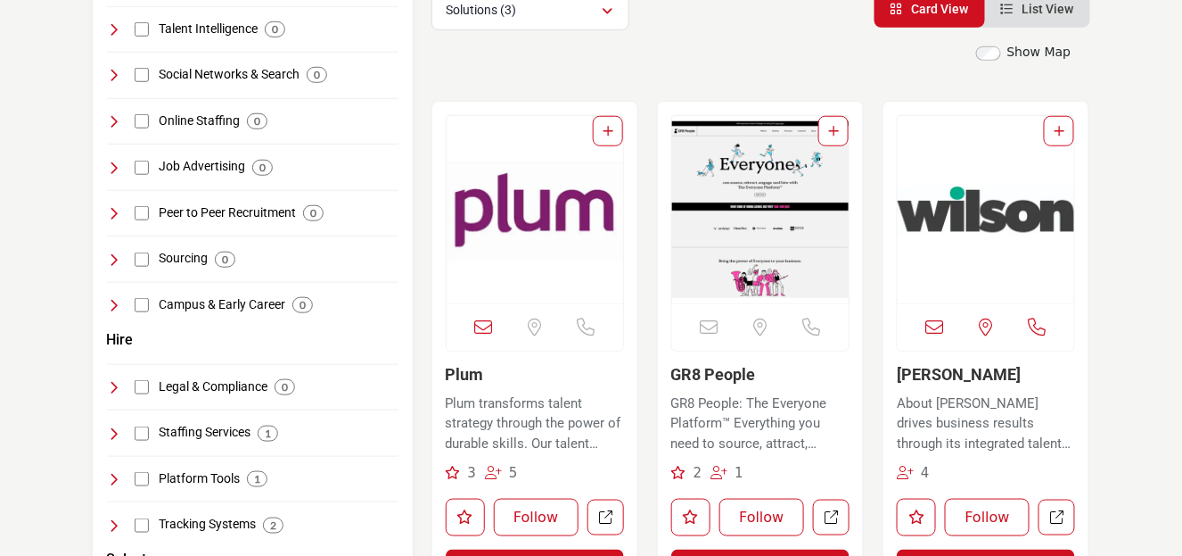
click at [511, 423] on p "Plum transforms talent strategy through the power of durable skills. Our talent…" at bounding box center [535, 423] width 178 height 61
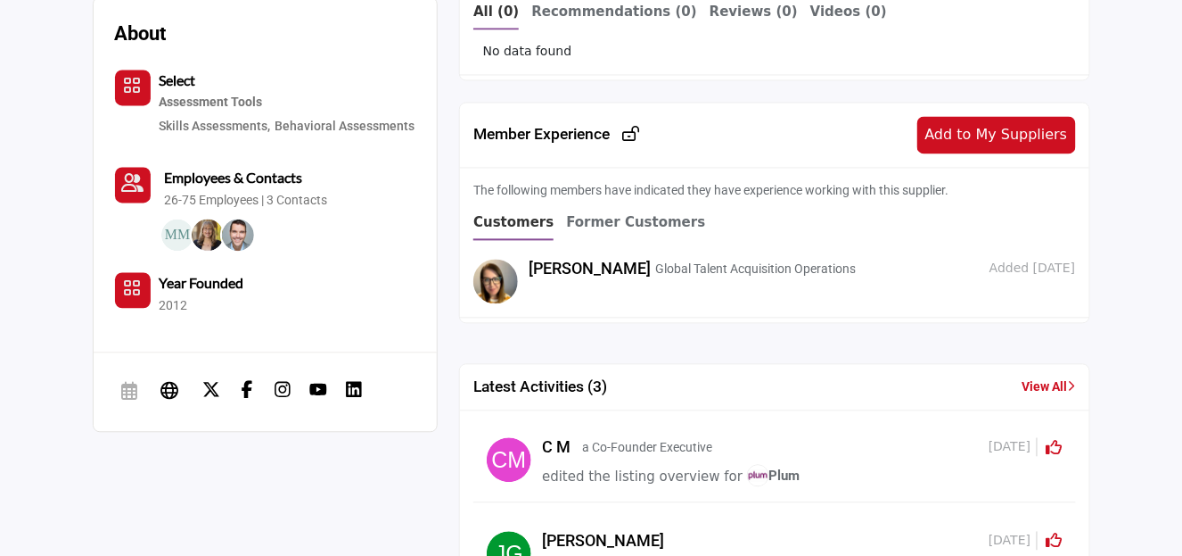
scroll to position [947, 0]
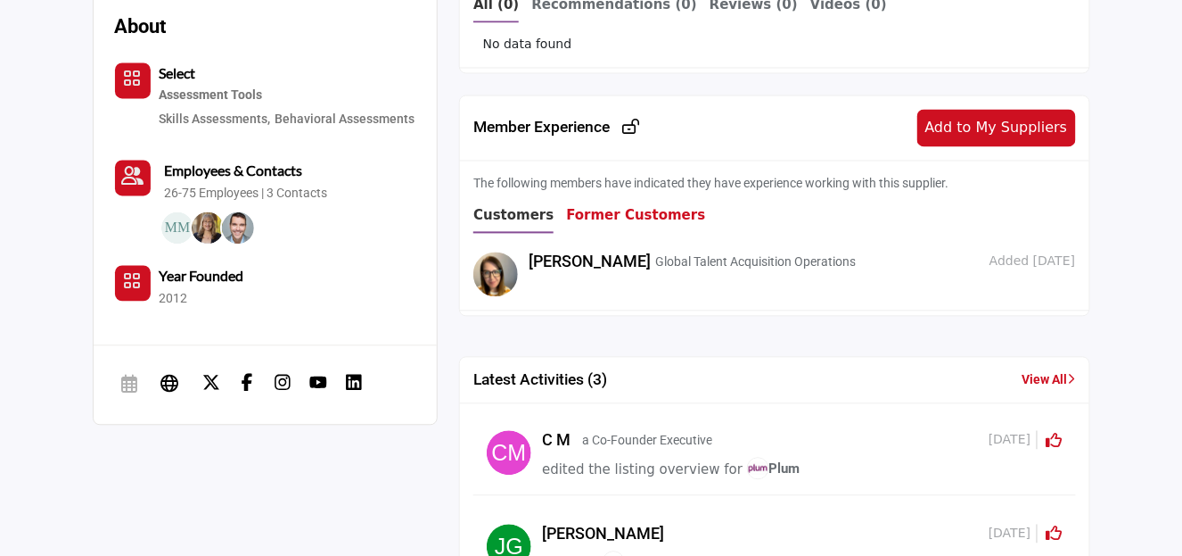
click at [601, 210] on b "Former Customers" at bounding box center [635, 216] width 139 height 16
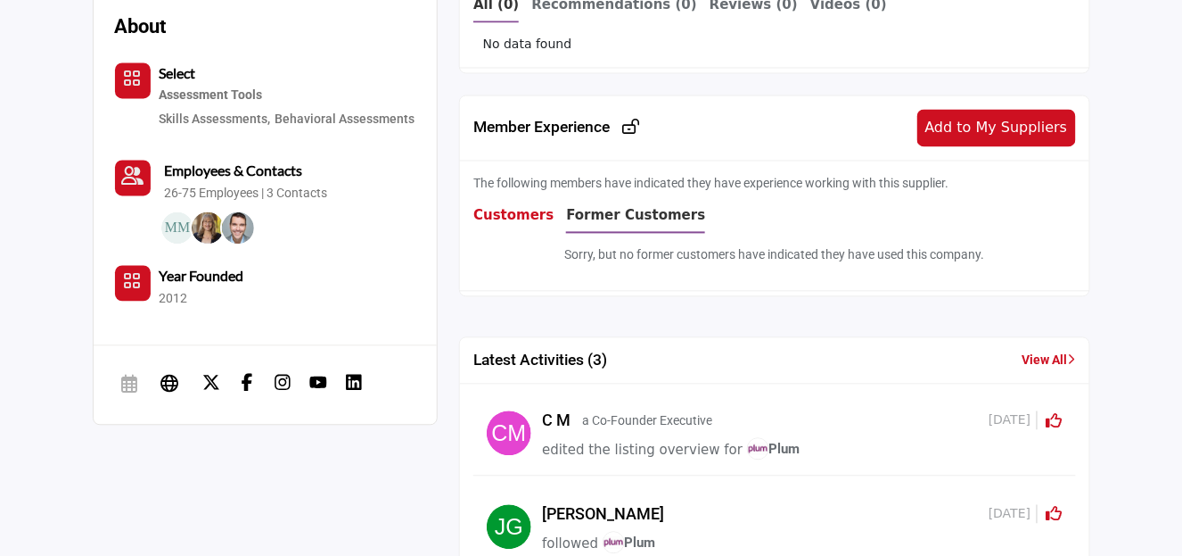
click at [499, 211] on b "Customers" at bounding box center [514, 216] width 80 height 16
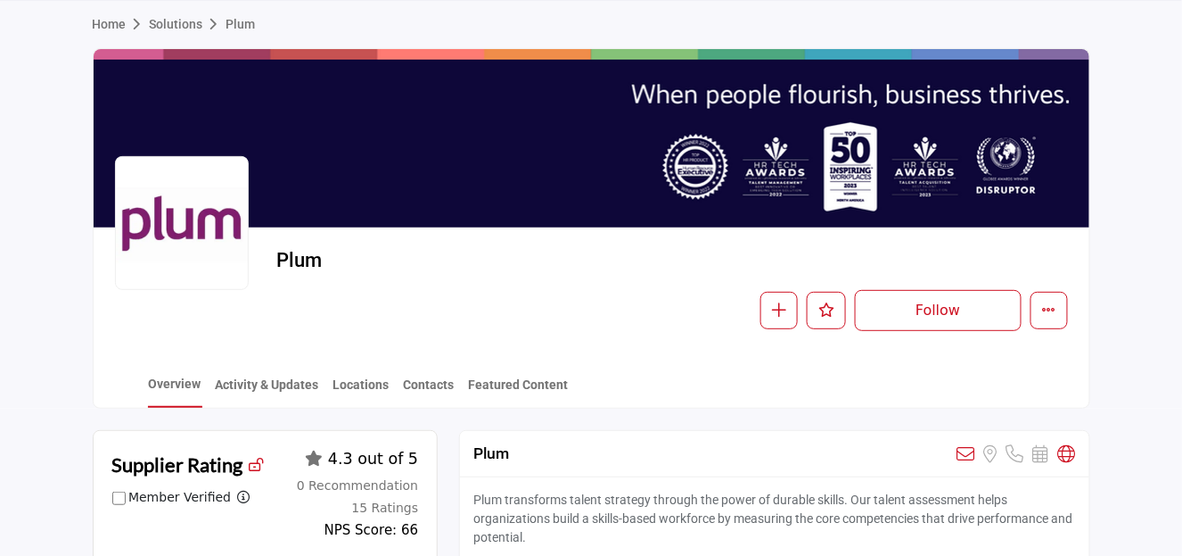
scroll to position [0, 0]
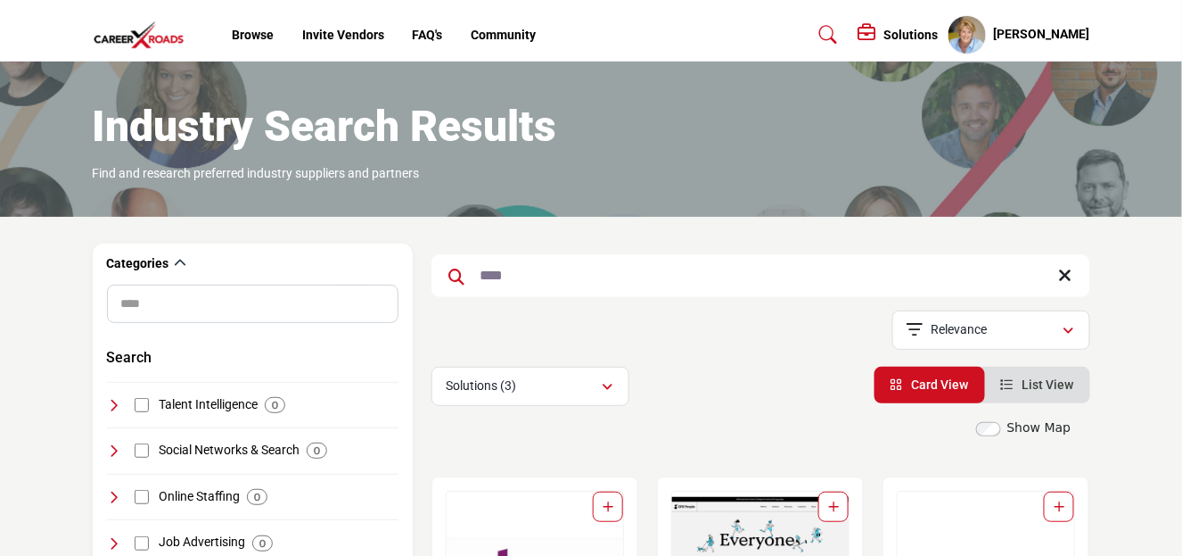
click at [476, 276] on input "****" at bounding box center [761, 275] width 659 height 43
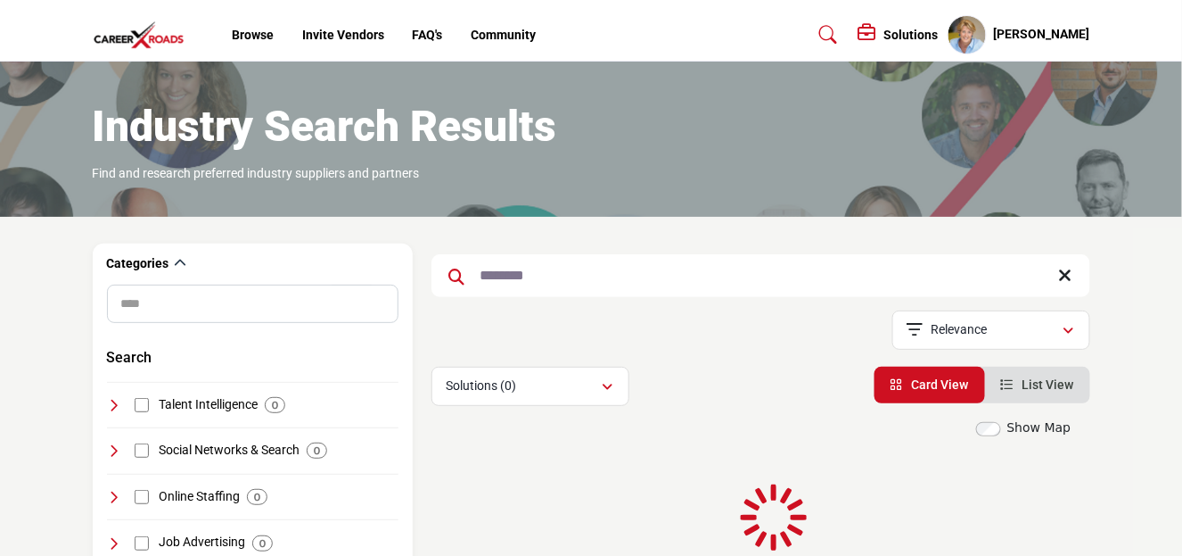
type input "********"
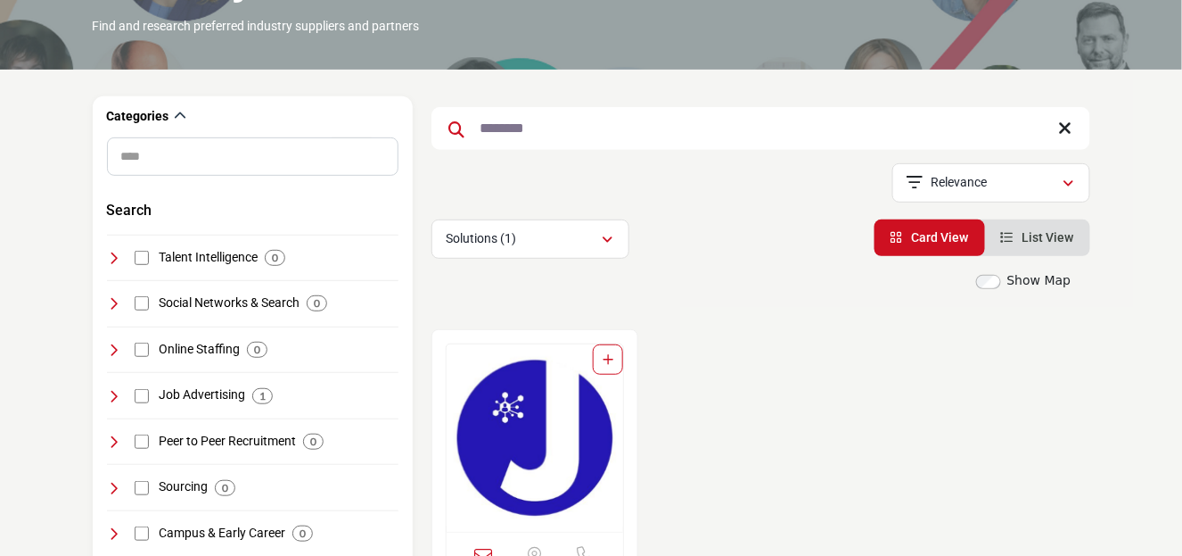
scroll to position [381, 0]
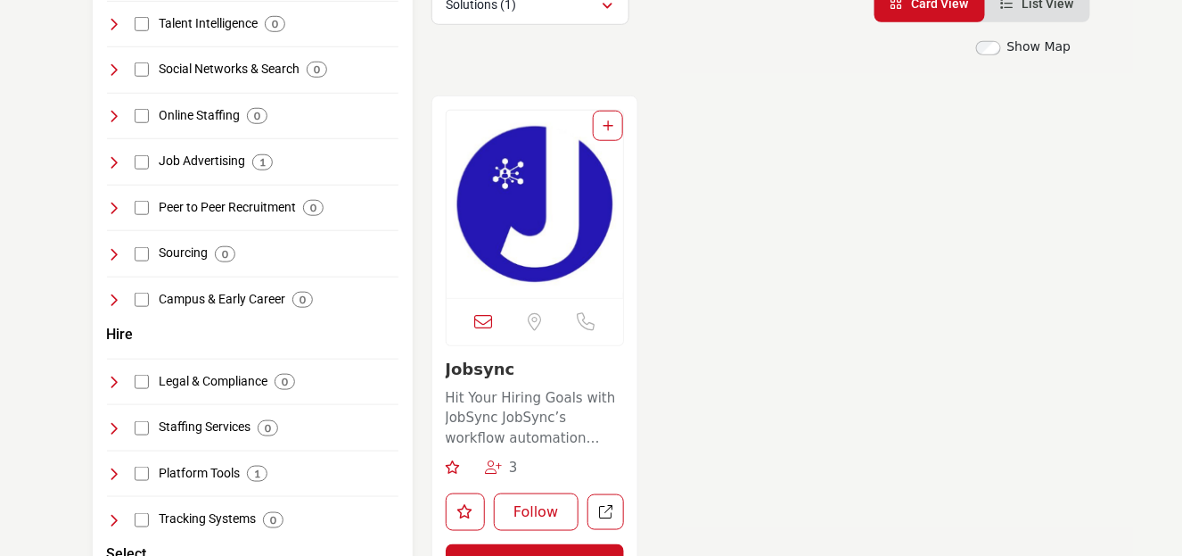
click at [552, 415] on p "Hit Your Hiring Goals with JobSync JobSync’s workflow automation software empow…" at bounding box center [535, 418] width 178 height 61
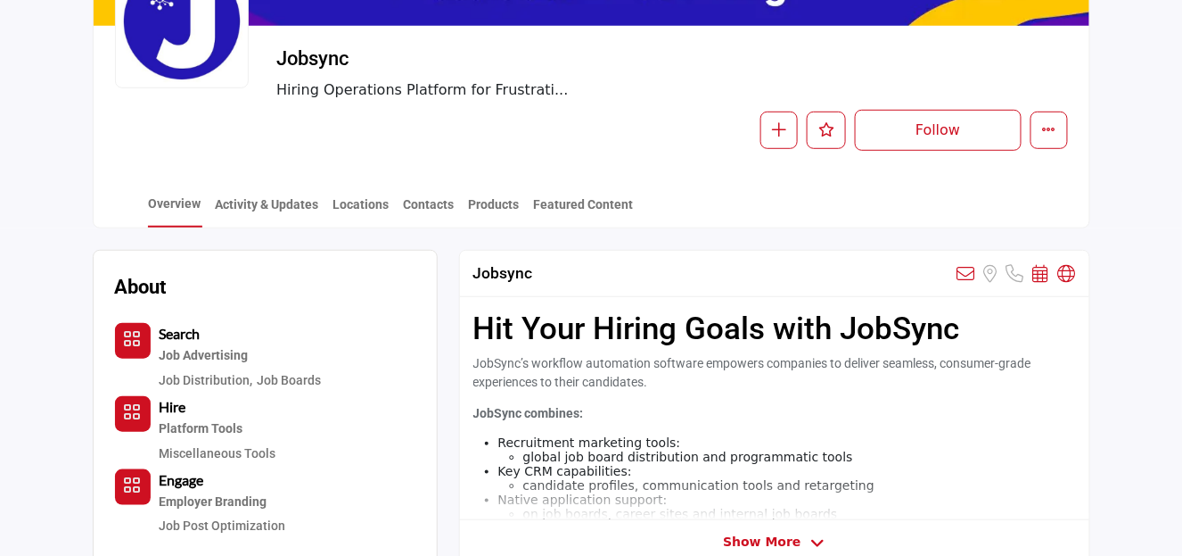
scroll to position [248, 0]
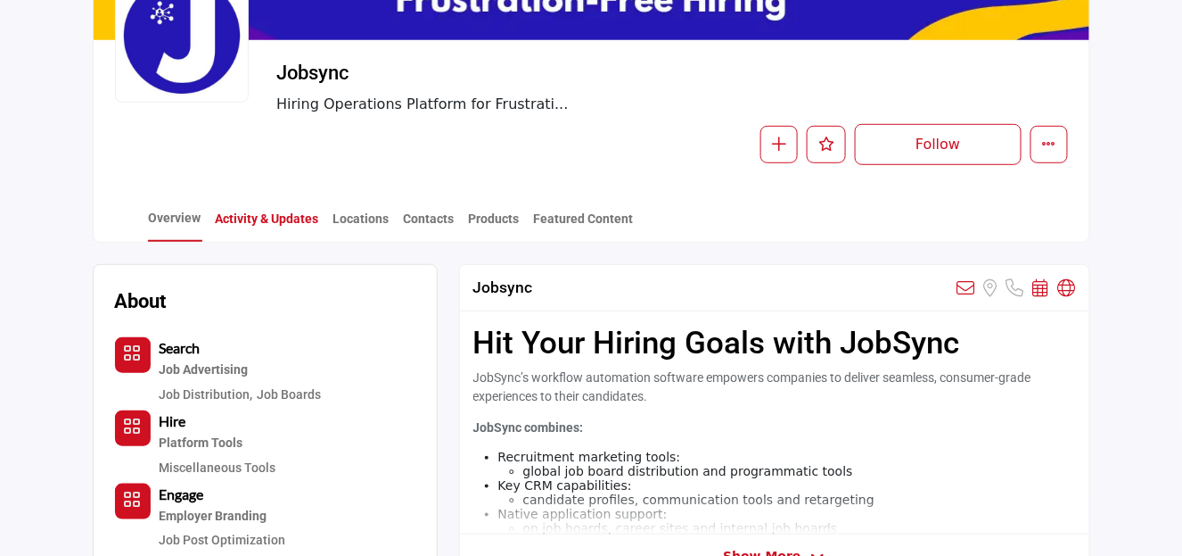
click at [251, 216] on link "Activity & Updates" at bounding box center [267, 225] width 105 height 31
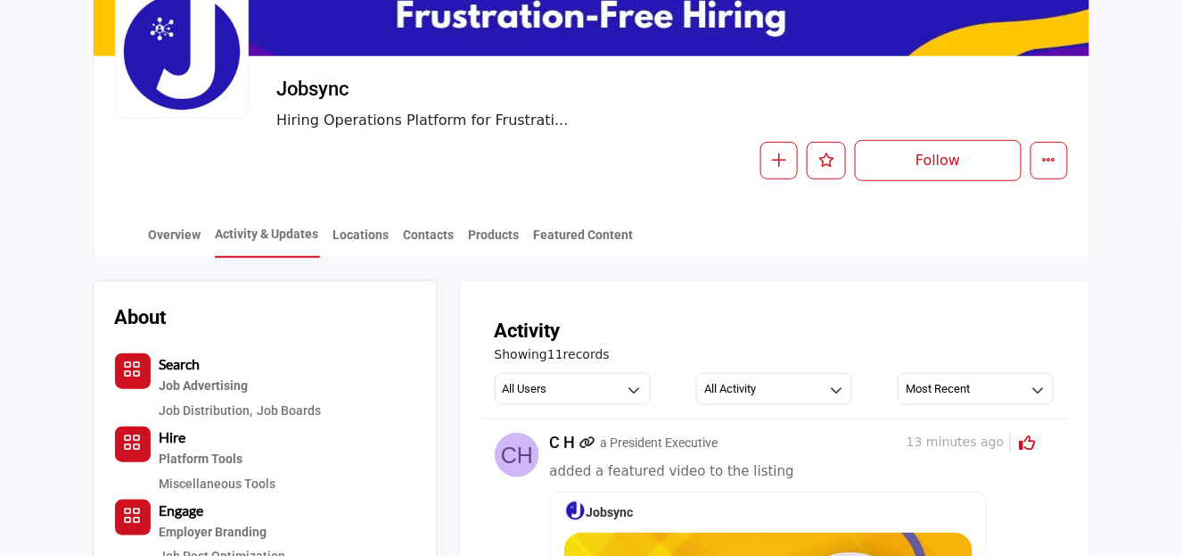
scroll to position [211, 0]
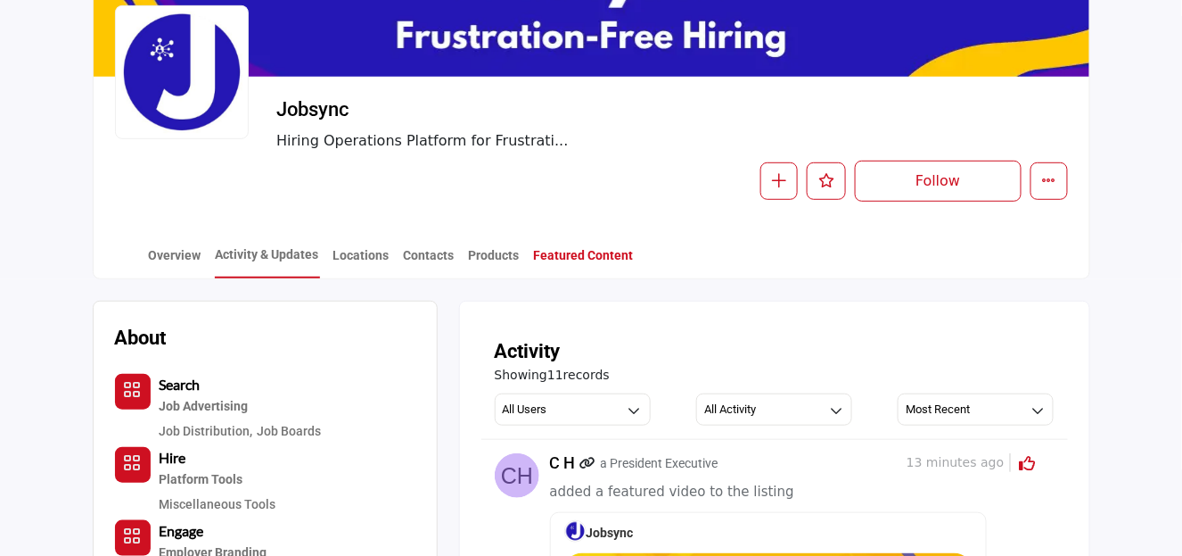
click at [572, 258] on link "Featured Content" at bounding box center [584, 261] width 102 height 31
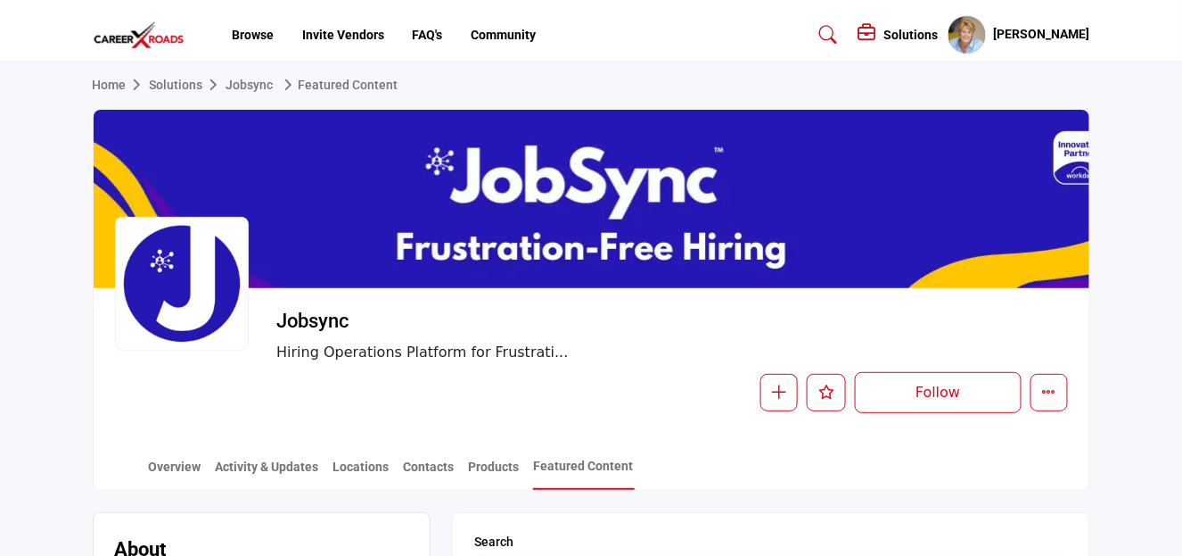
click at [140, 31] on img at bounding box center [144, 35] width 102 height 29
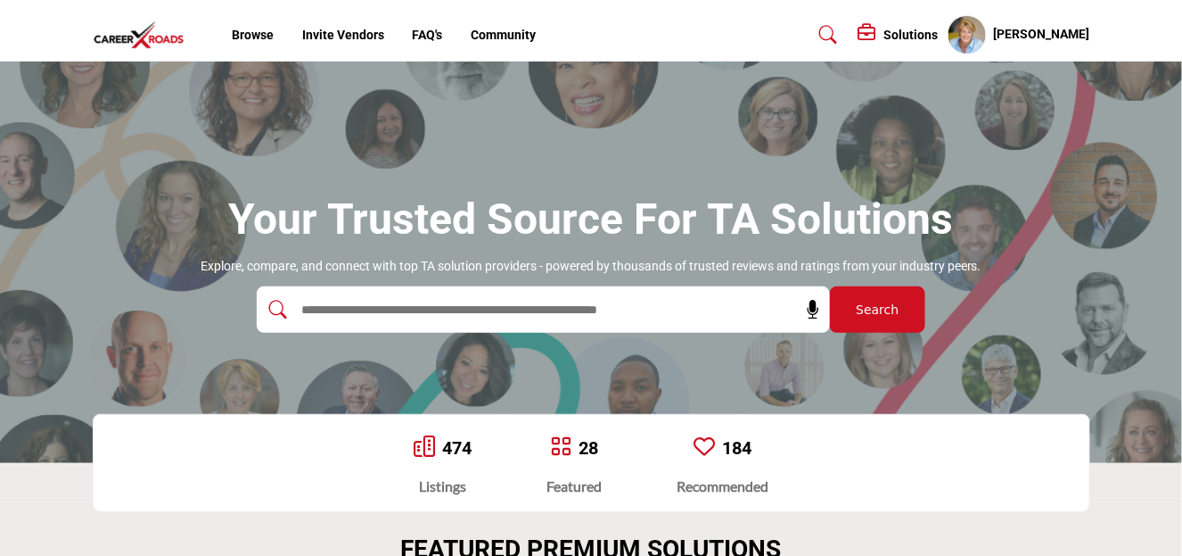
click at [353, 311] on input "text" at bounding box center [504, 309] width 425 height 27
type input "**********"
click at [840, 309] on button "Search" at bounding box center [877, 309] width 95 height 46
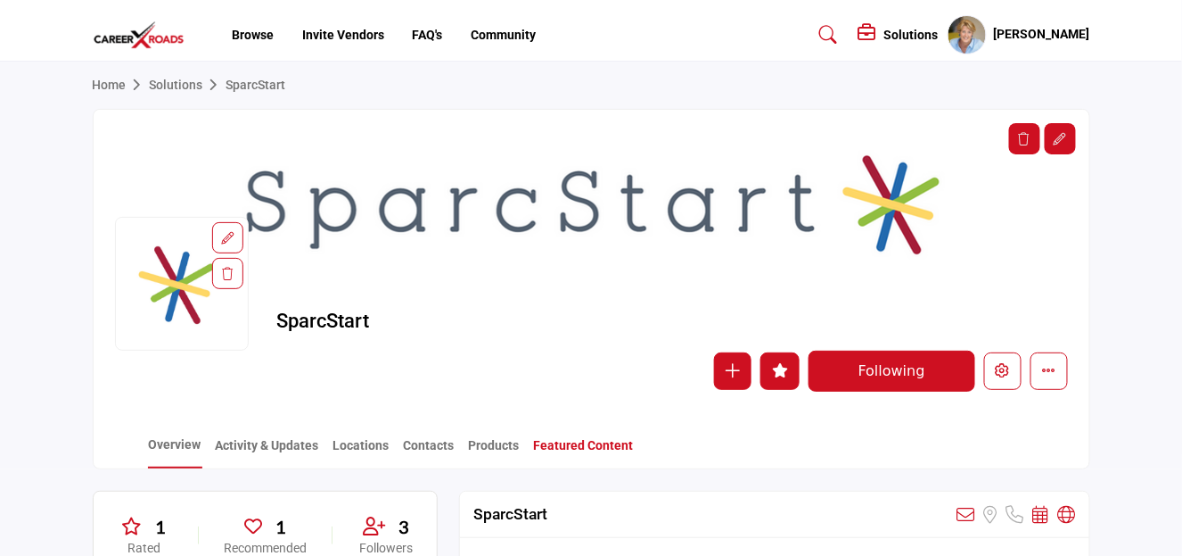
click at [563, 447] on link "Featured Content" at bounding box center [584, 451] width 102 height 31
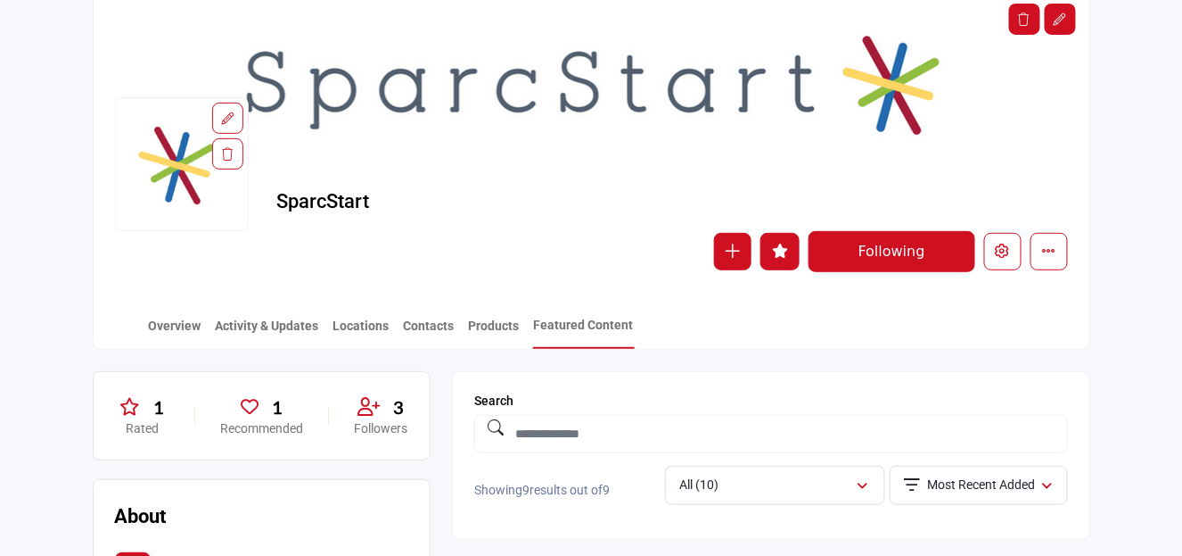
scroll to position [89, 0]
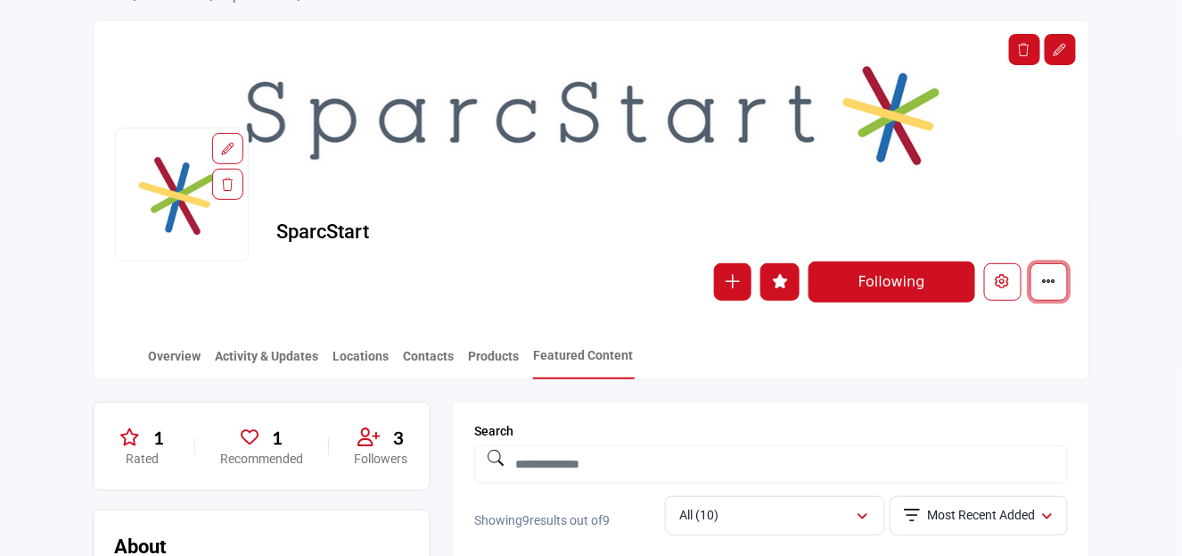
click at [1048, 281] on icon "More details" at bounding box center [1049, 281] width 14 height 14
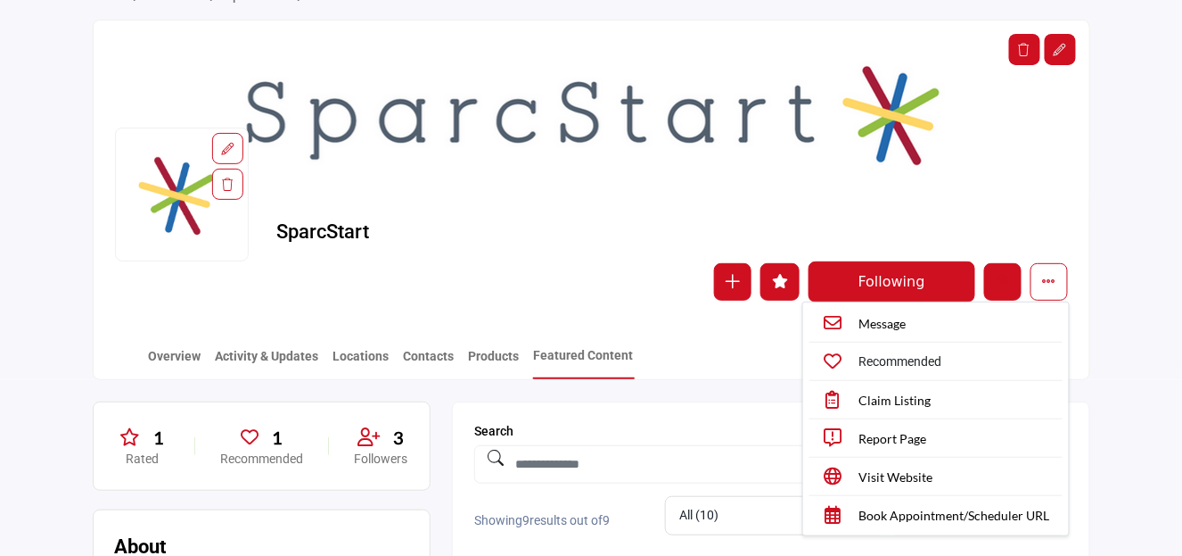
click at [997, 276] on icon "Edit company" at bounding box center [1003, 281] width 14 height 14
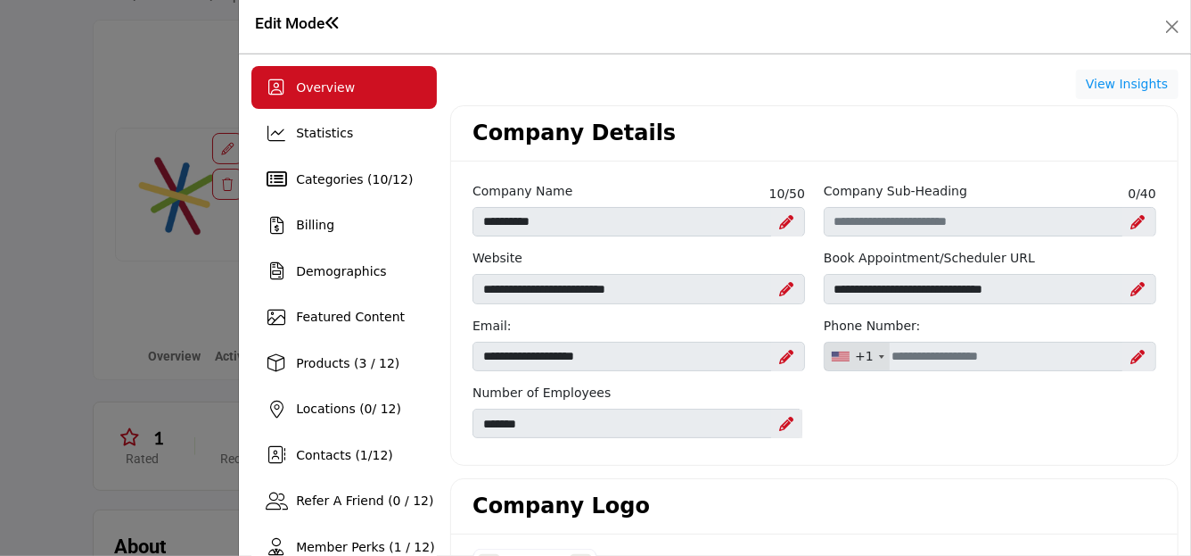
click at [281, 20] on h1 "Edit Mode" at bounding box center [298, 23] width 86 height 19
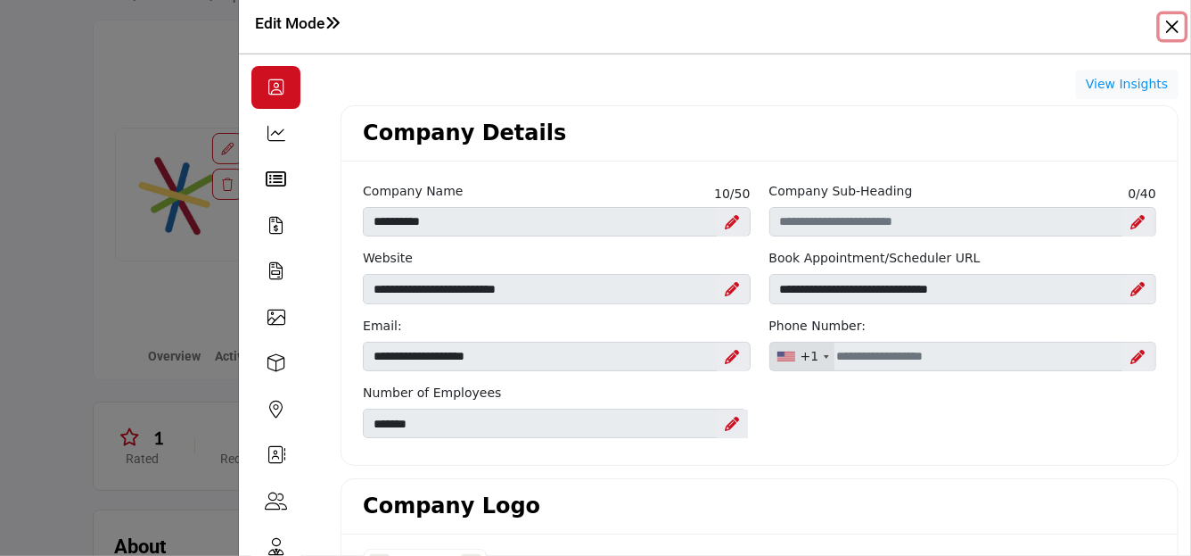
click at [1170, 26] on button "Close" at bounding box center [1172, 26] width 25 height 25
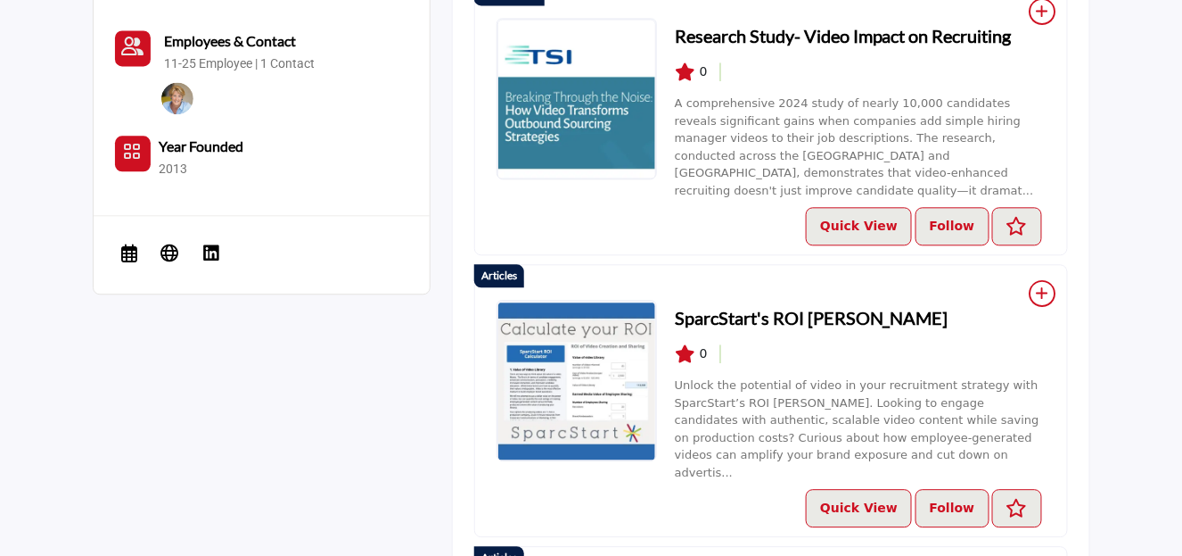
scroll to position [89, 0]
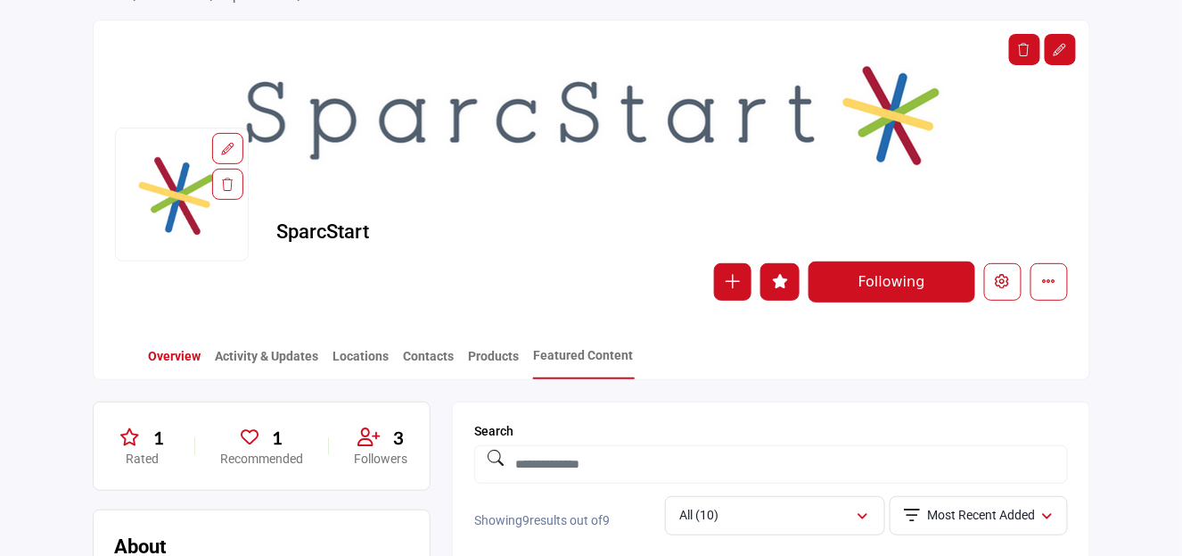
click at [169, 358] on link "Overview" at bounding box center [175, 362] width 54 height 31
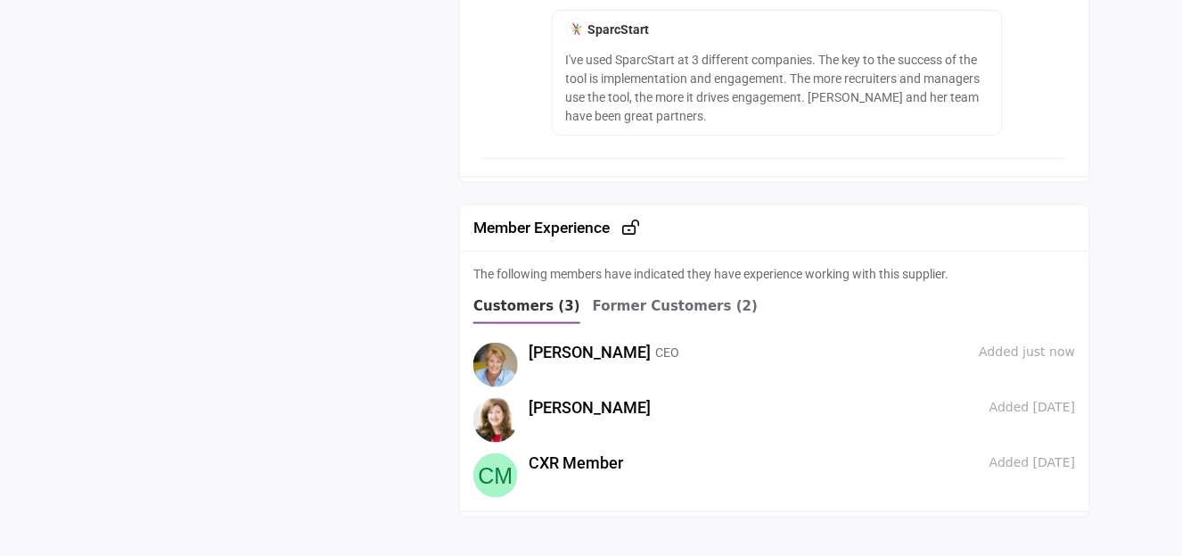
scroll to position [2369, 0]
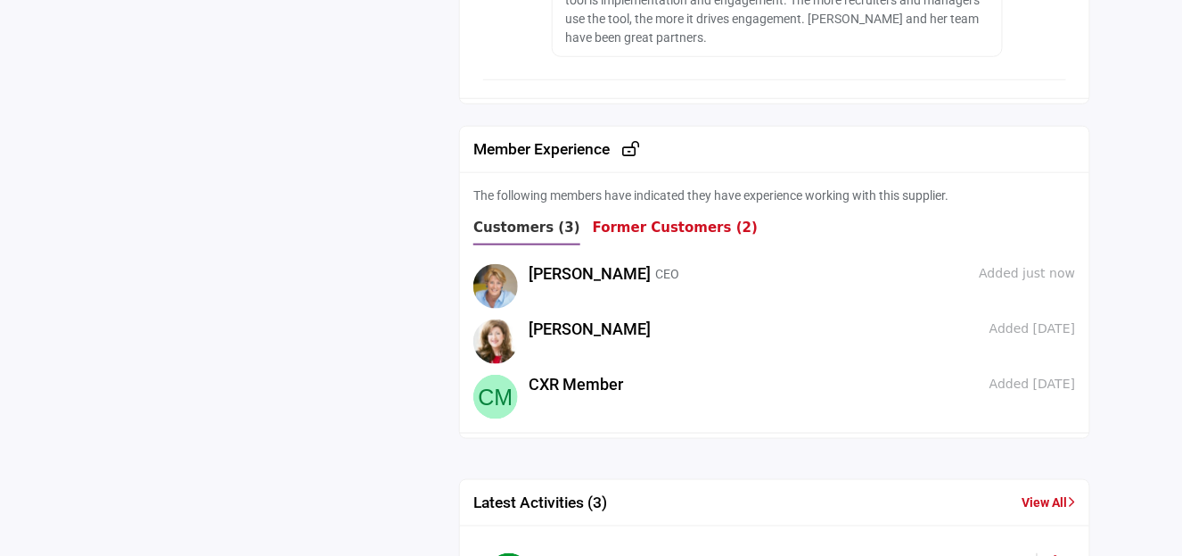
click at [625, 224] on b "Former Customers (2)" at bounding box center [675, 227] width 165 height 16
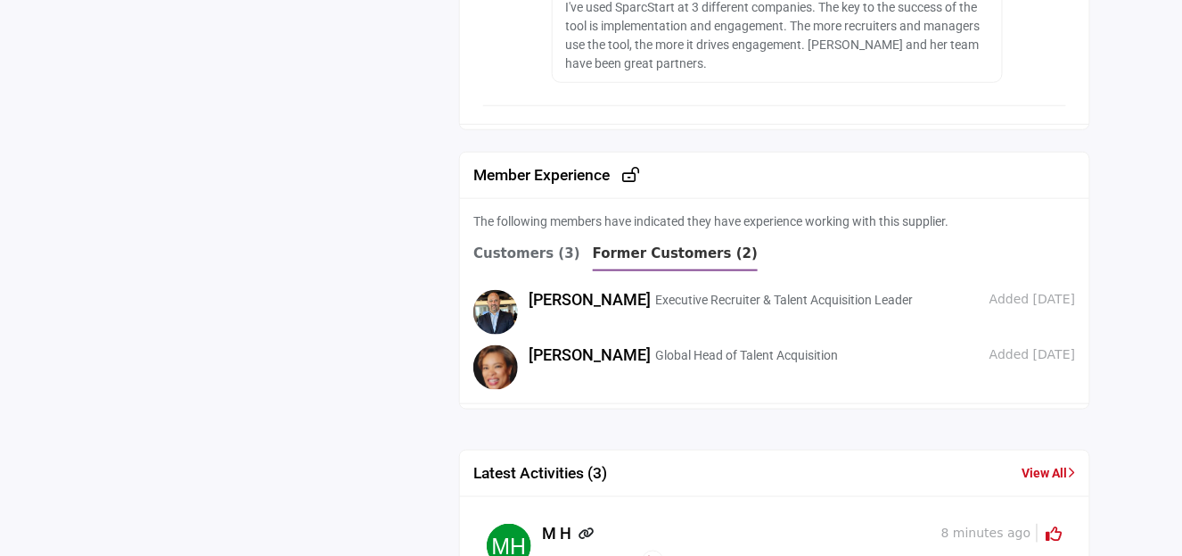
scroll to position [2415, 0]
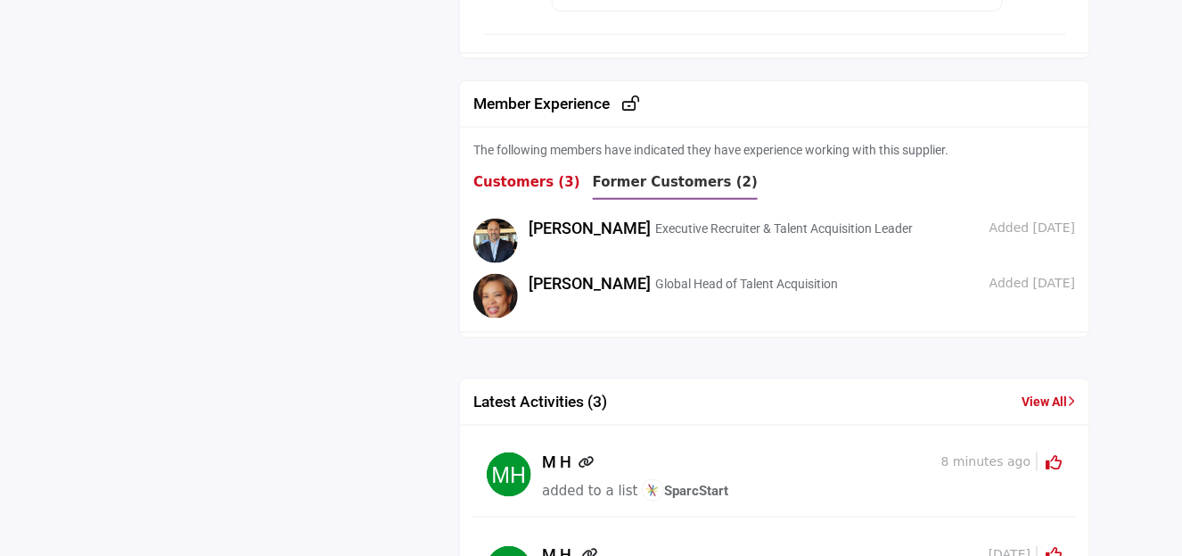
click at [496, 175] on b "Customers (3)" at bounding box center [527, 182] width 107 height 16
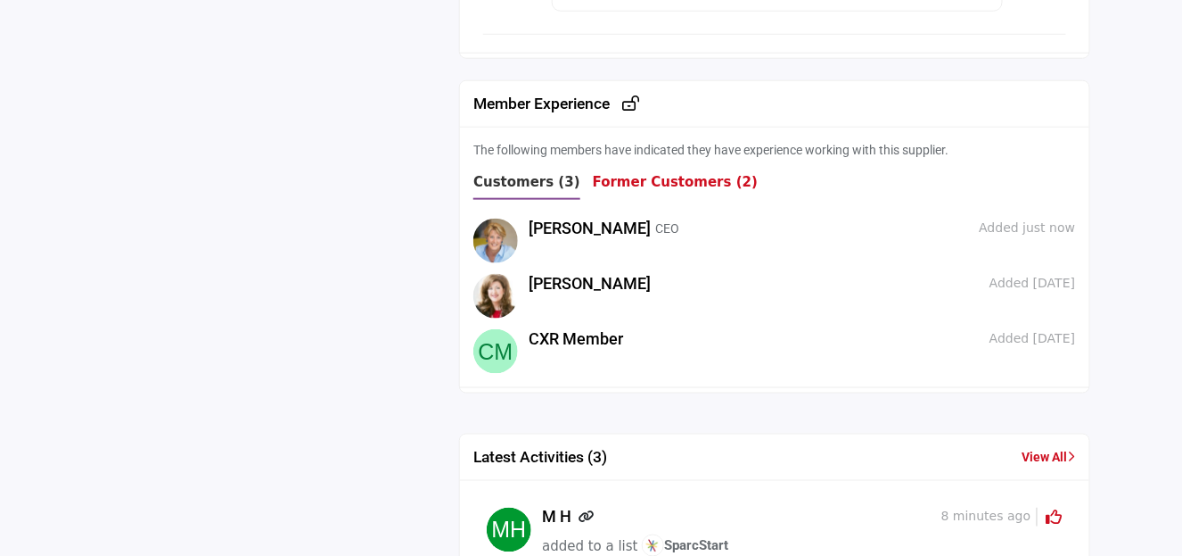
click at [614, 174] on b "Former Customers (2)" at bounding box center [675, 182] width 165 height 16
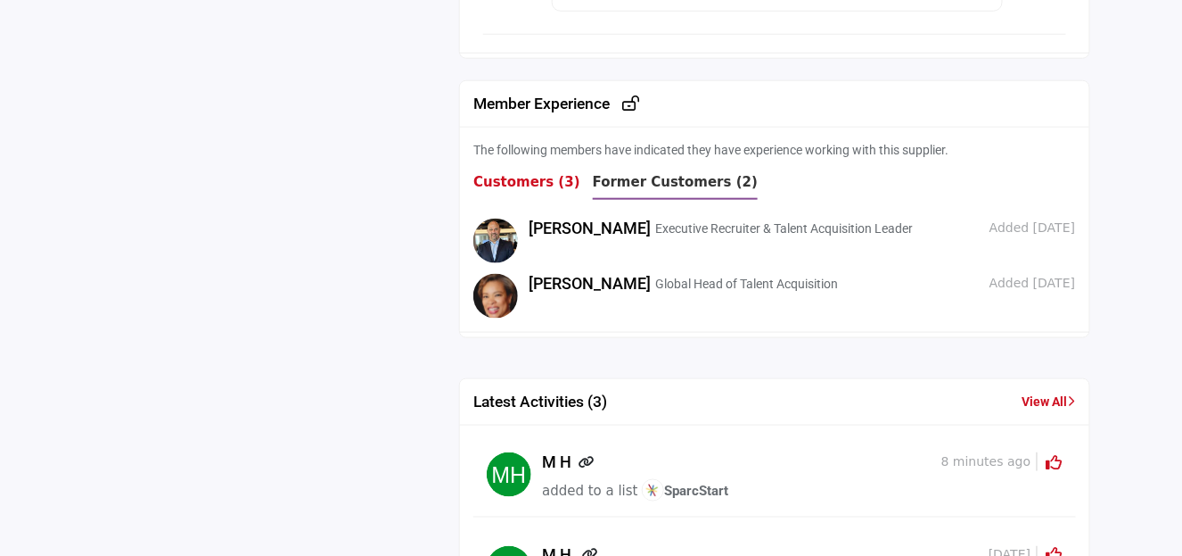
click at [491, 174] on b "Customers (3)" at bounding box center [527, 182] width 107 height 16
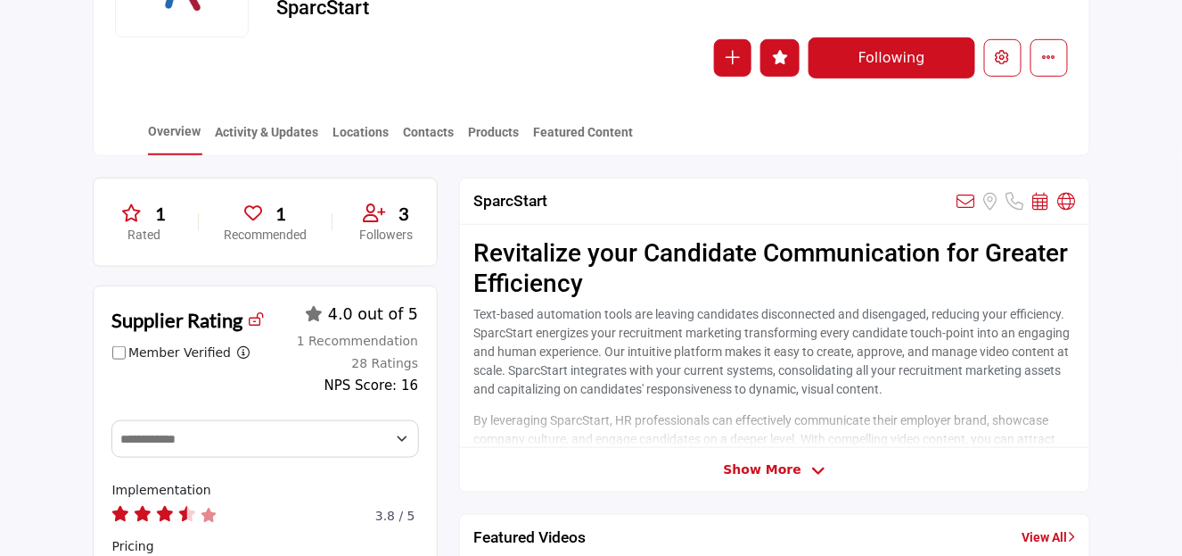
scroll to position [253, 0]
